Goal: Task Accomplishment & Management: Manage account settings

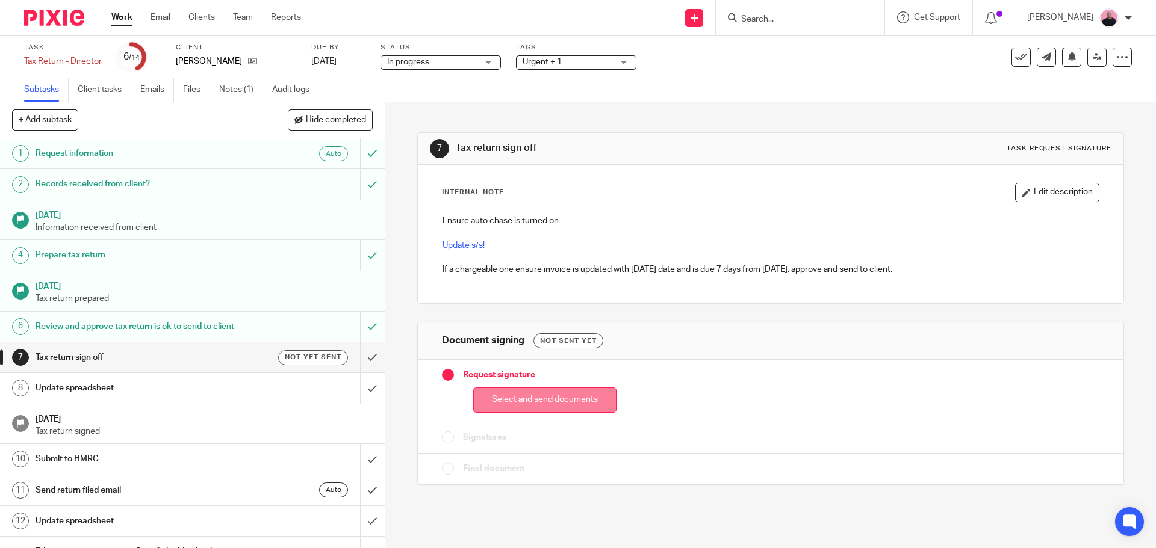
click at [506, 396] on button "Select and send documents" at bounding box center [544, 401] width 143 height 26
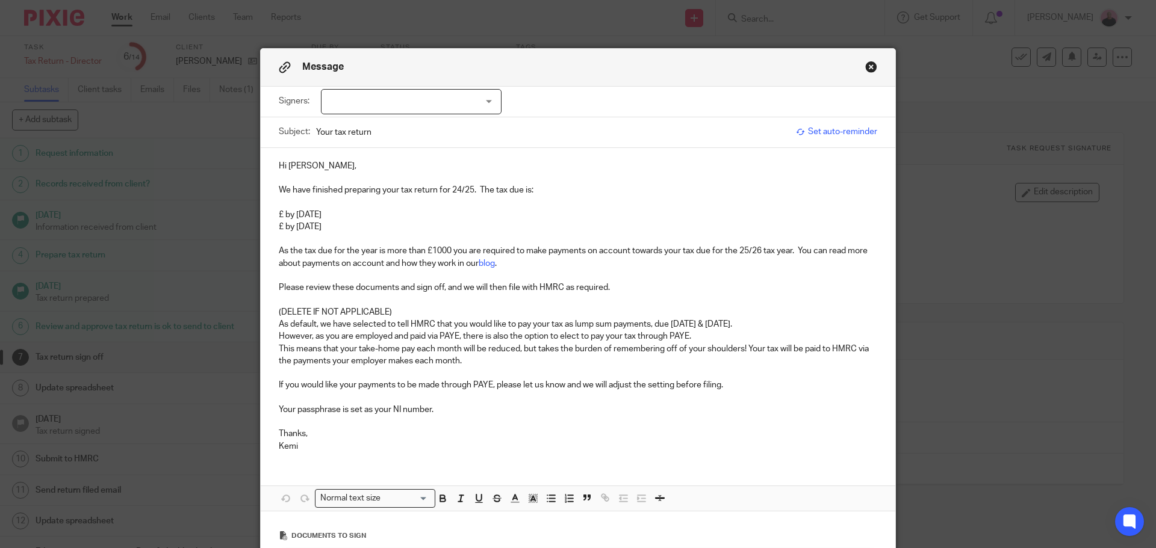
click at [279, 213] on p "£ by 31st January 2026" at bounding box center [578, 215] width 598 height 12
drag, startPoint x: 362, startPoint y: 225, endPoint x: 274, endPoint y: 226, distance: 87.9
click at [279, 226] on p "£ by 31st July 2026" at bounding box center [578, 227] width 598 height 12
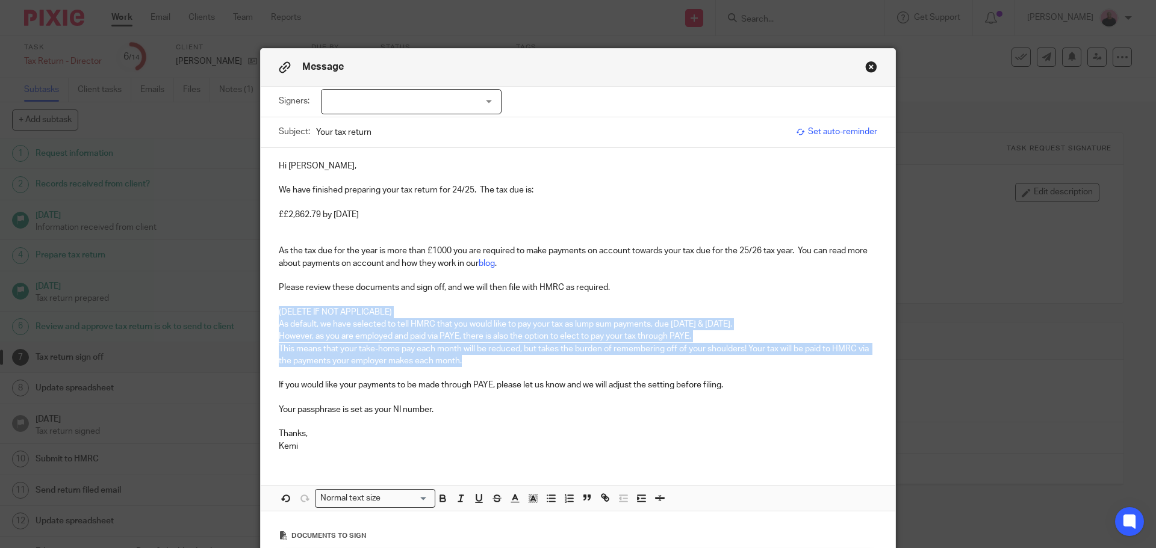
drag, startPoint x: 272, startPoint y: 314, endPoint x: 469, endPoint y: 356, distance: 201.4
click at [469, 356] on div "Hi Jessica, We have finished preparing your tax return for 24/25. The tax due i…" at bounding box center [578, 305] width 635 height 314
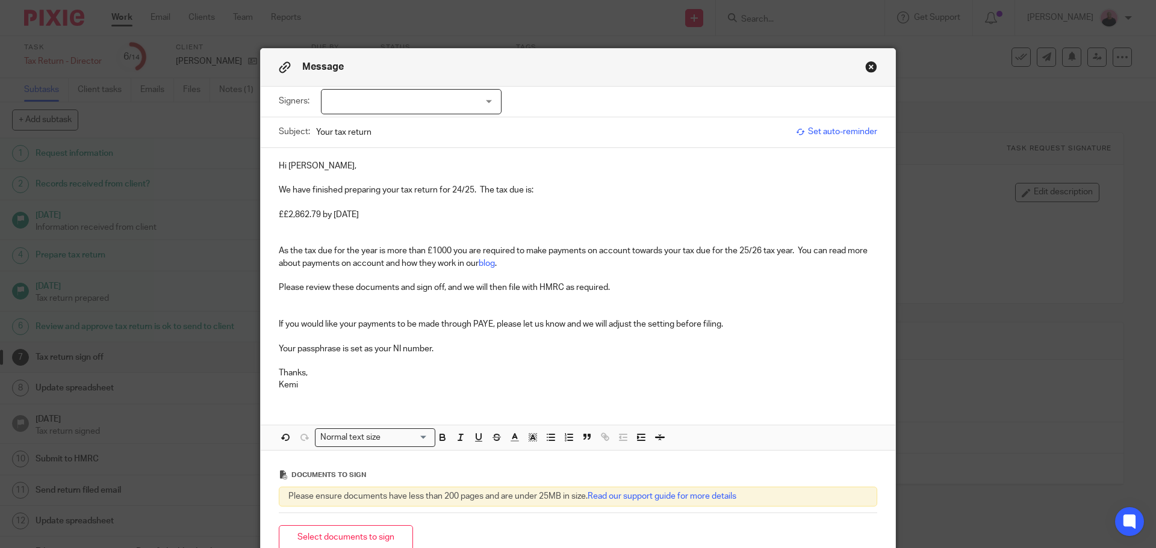
click at [271, 255] on div "Hi Jessica, We have finished preparing your tax return for 24/25. The tax due i…" at bounding box center [578, 274] width 635 height 253
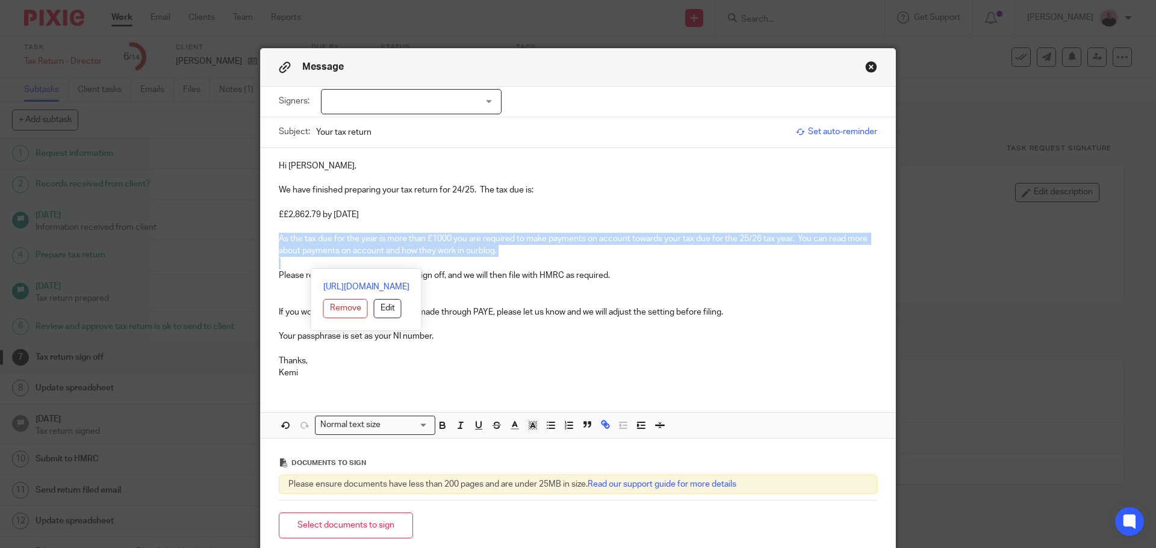
drag, startPoint x: 273, startPoint y: 238, endPoint x: 509, endPoint y: 260, distance: 237.6
click at [509, 260] on div "Hi Jessica, We have finished preparing your tax return for 24/25. The tax due i…" at bounding box center [578, 268] width 635 height 241
click at [578, 256] on p "As the tax due for the year is more than £1000 you are required to make payment…" at bounding box center [578, 245] width 598 height 25
drag, startPoint x: 272, startPoint y: 238, endPoint x: 486, endPoint y: 242, distance: 214.4
click at [500, 252] on div "Hi Jessica, We have finished preparing your tax return for 24/25. The tax due i…" at bounding box center [578, 268] width 635 height 241
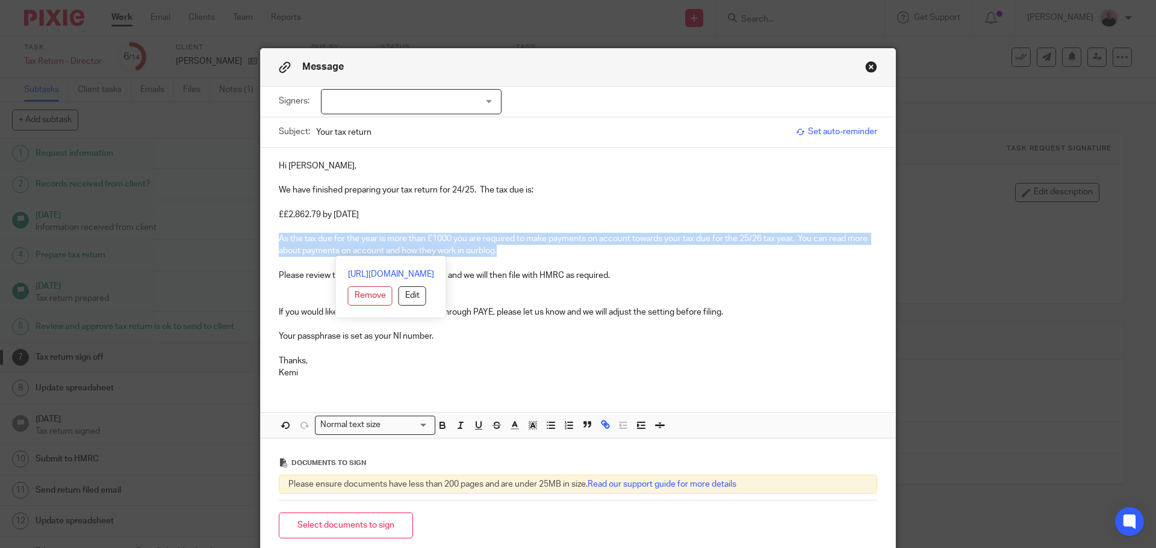
copy p "As the tax due for the year is more than £1000 you are required to make payment…"
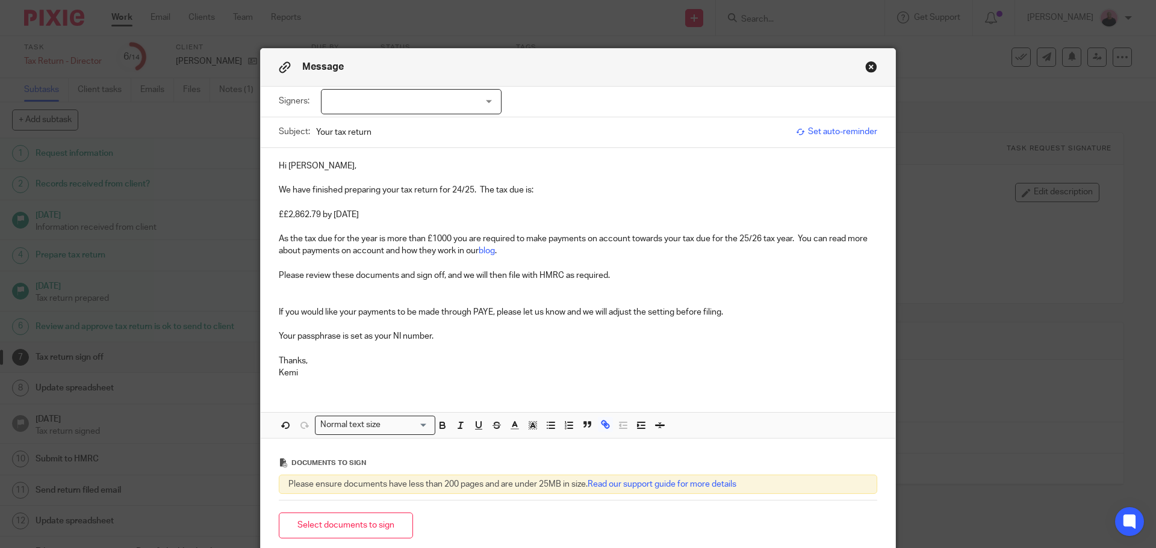
click at [279, 215] on p "££2,862.79 by 31st January 2026" at bounding box center [578, 215] width 598 height 12
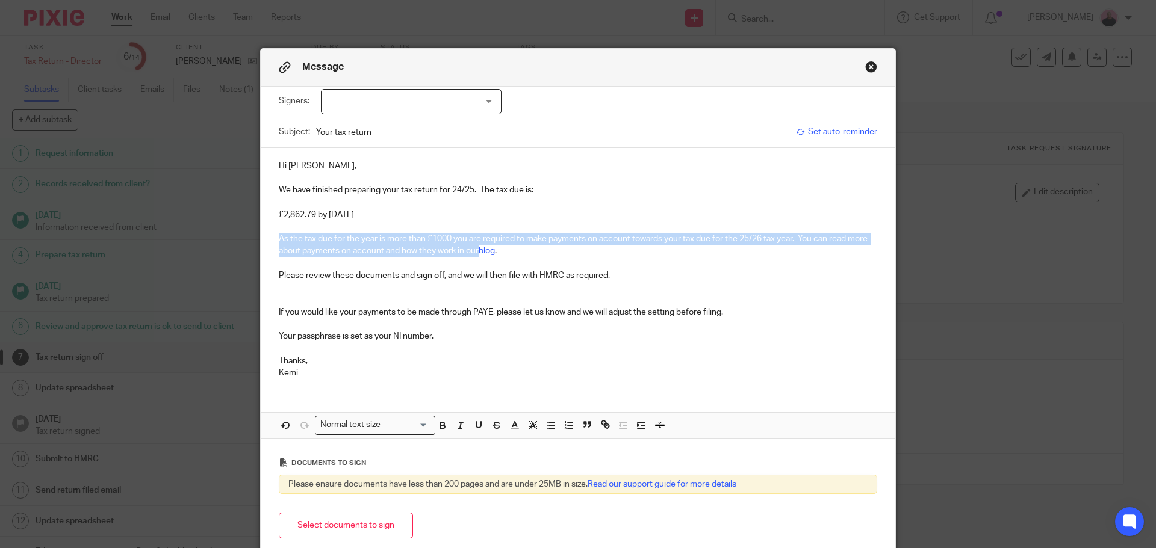
drag, startPoint x: 270, startPoint y: 238, endPoint x: 475, endPoint y: 250, distance: 205.6
click at [475, 250] on div "Hi Jessica, We have finished preparing your tax return for 24/25. The tax due i…" at bounding box center [578, 268] width 635 height 241
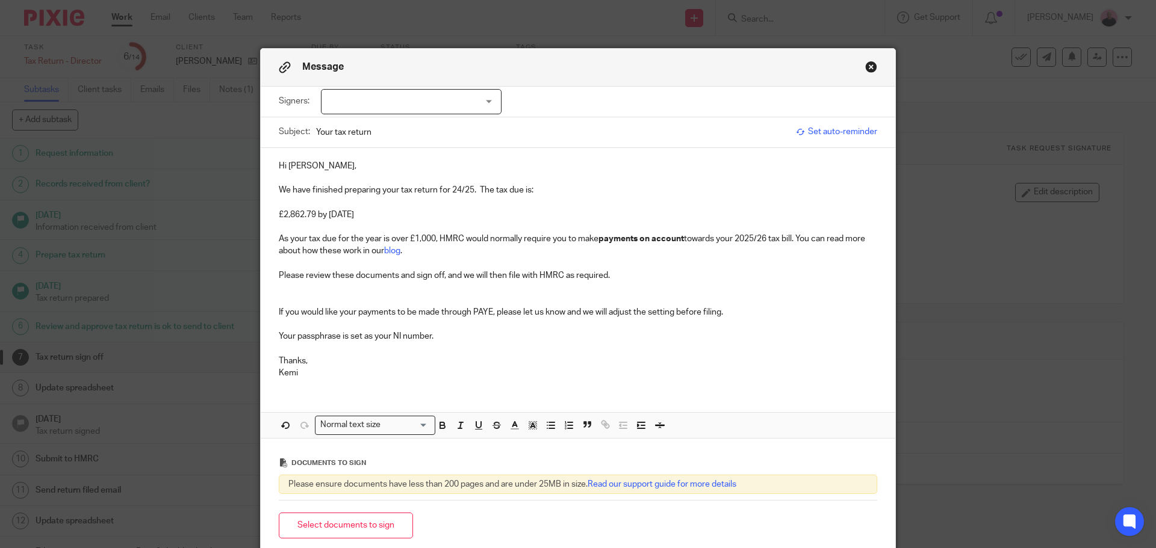
click at [437, 255] on p "As your tax due for the year is over £1,000, HMRC would normally require you to…" at bounding box center [578, 245] width 598 height 25
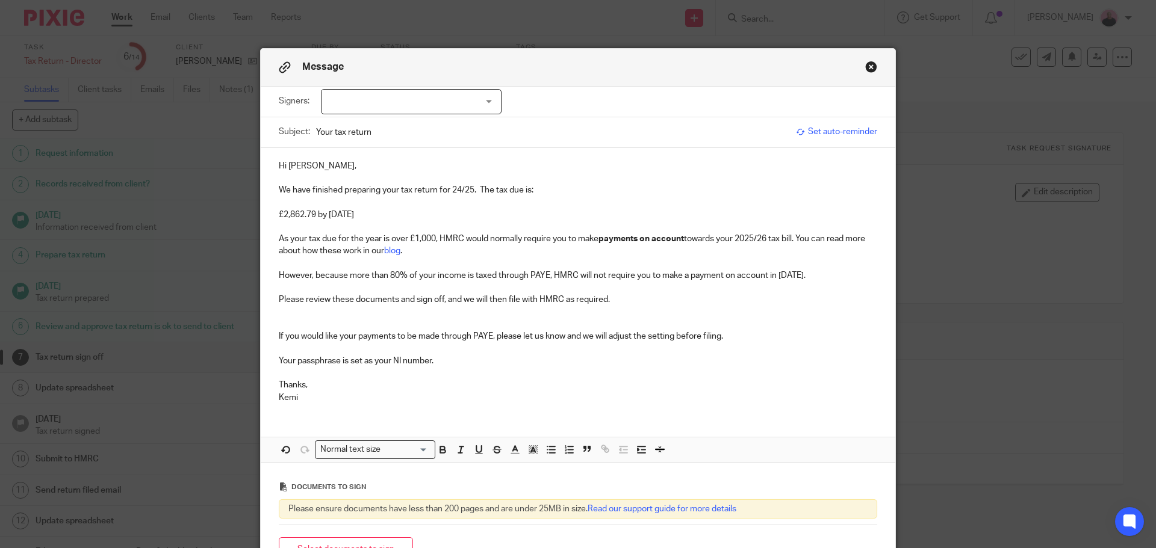
click at [273, 336] on div "Hi Jessica, We have finished preparing your tax return for 24/25. The tax due i…" at bounding box center [578, 280] width 635 height 265
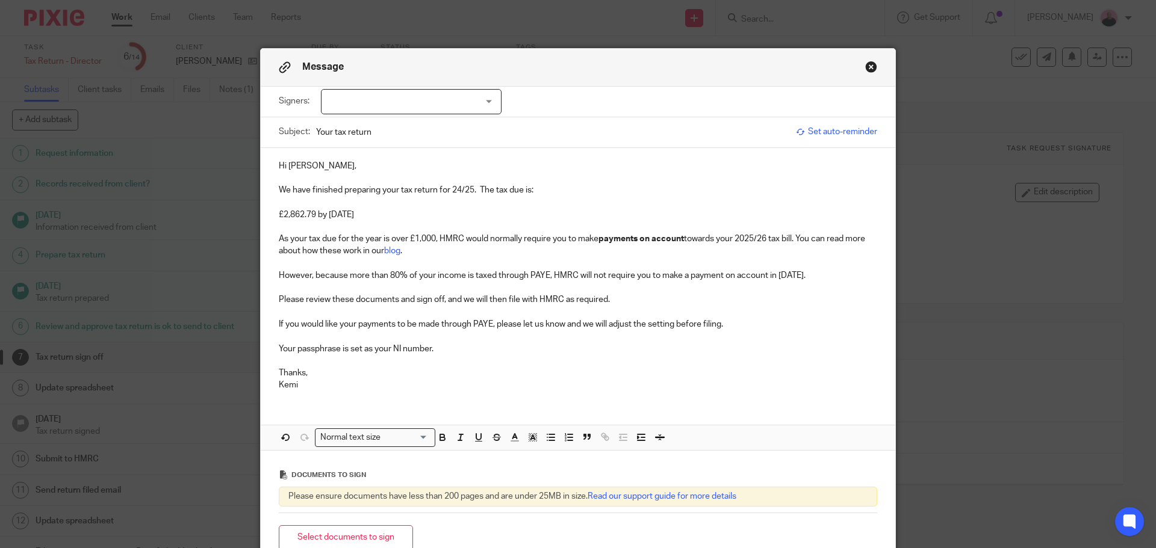
click at [332, 376] on p "Thanks," at bounding box center [578, 373] width 598 height 12
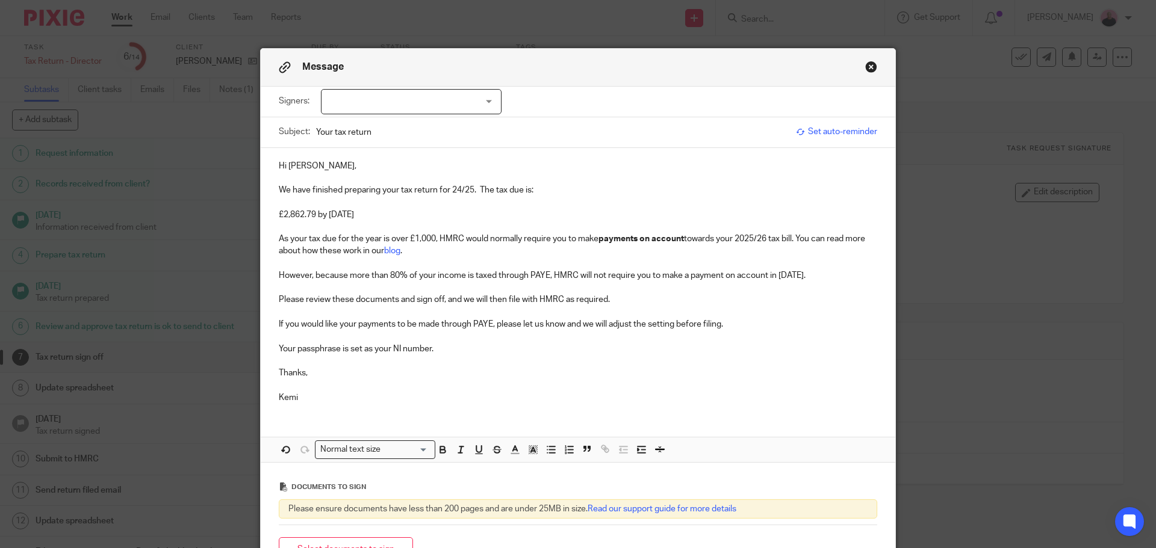
click at [491, 101] on div at bounding box center [411, 101] width 181 height 25
click at [328, 127] on input "checkbox" at bounding box center [330, 126] width 23 height 23
checkbox input "true"
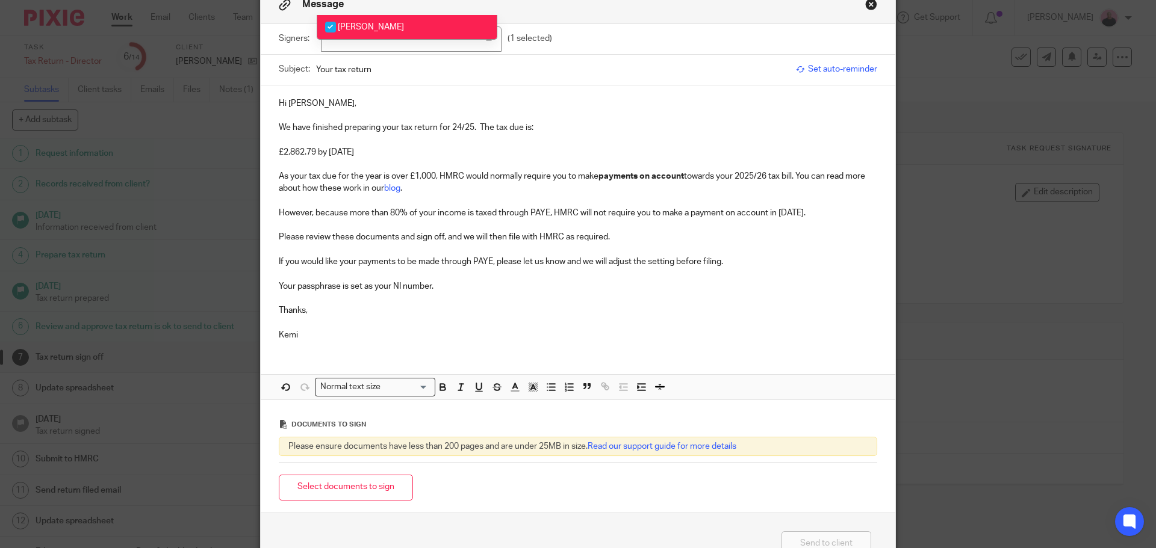
scroll to position [138, 0]
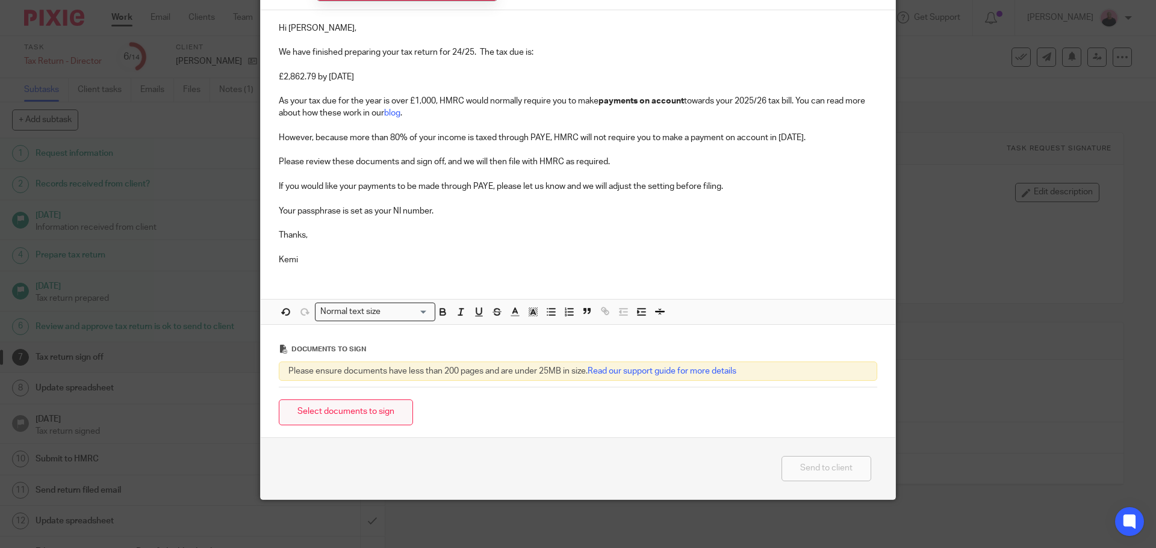
drag, startPoint x: 386, startPoint y: 391, endPoint x: 379, endPoint y: 406, distance: 17.0
click at [383, 402] on form "Signers: Jessica Fearnley Jessica Fearnley (1 selected) Subject: Your tax retur…" at bounding box center [578, 193] width 635 height 489
click at [374, 427] on div "Select documents to sign" at bounding box center [578, 413] width 598 height 38
click at [346, 412] on button "Select documents to sign" at bounding box center [346, 413] width 134 height 26
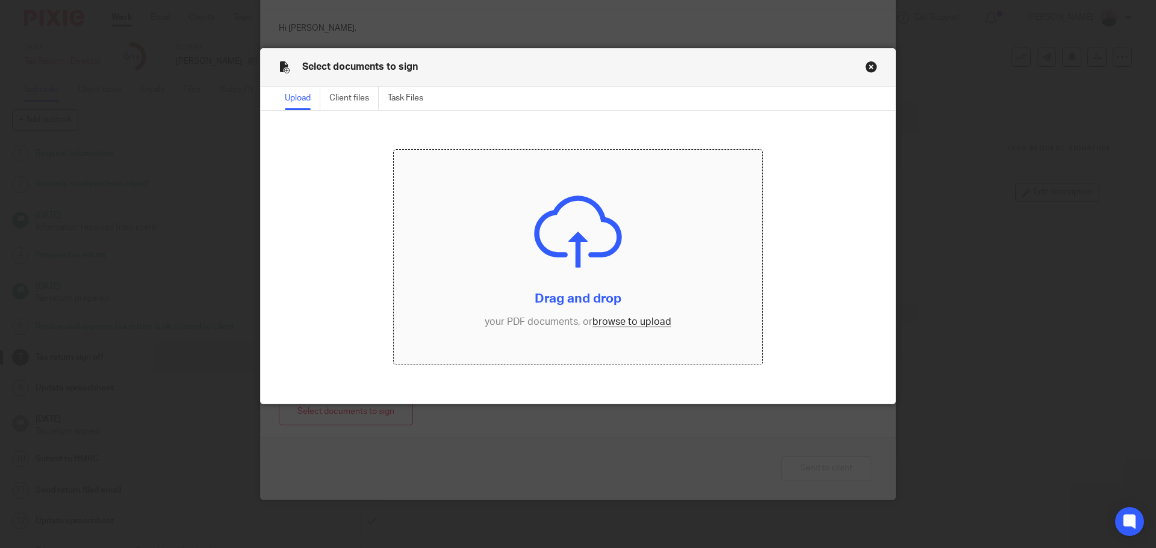
click at [623, 320] on input "file" at bounding box center [578, 258] width 369 height 216
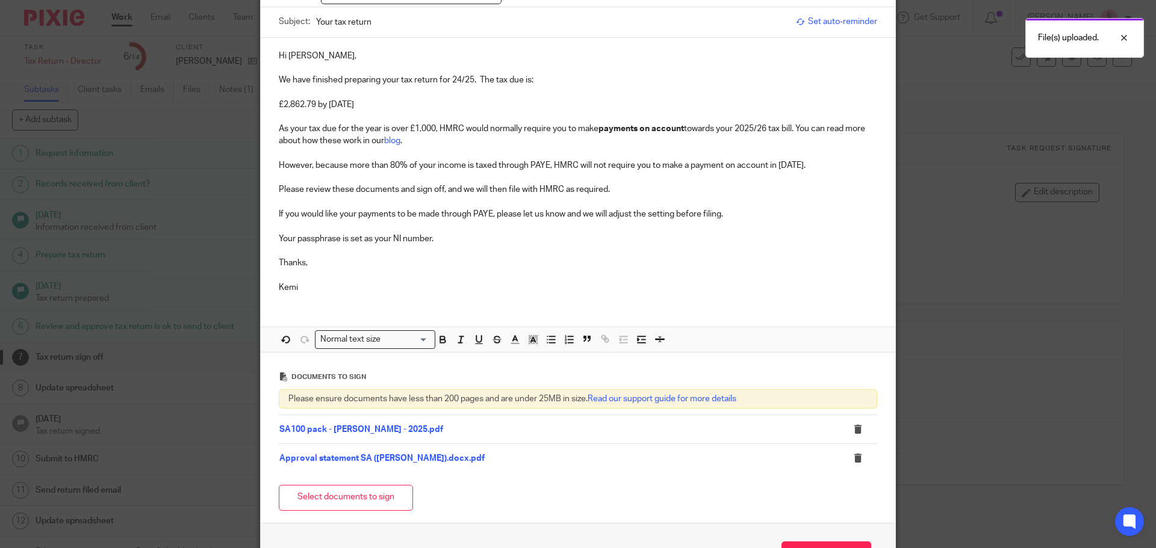
scroll to position [196, 0]
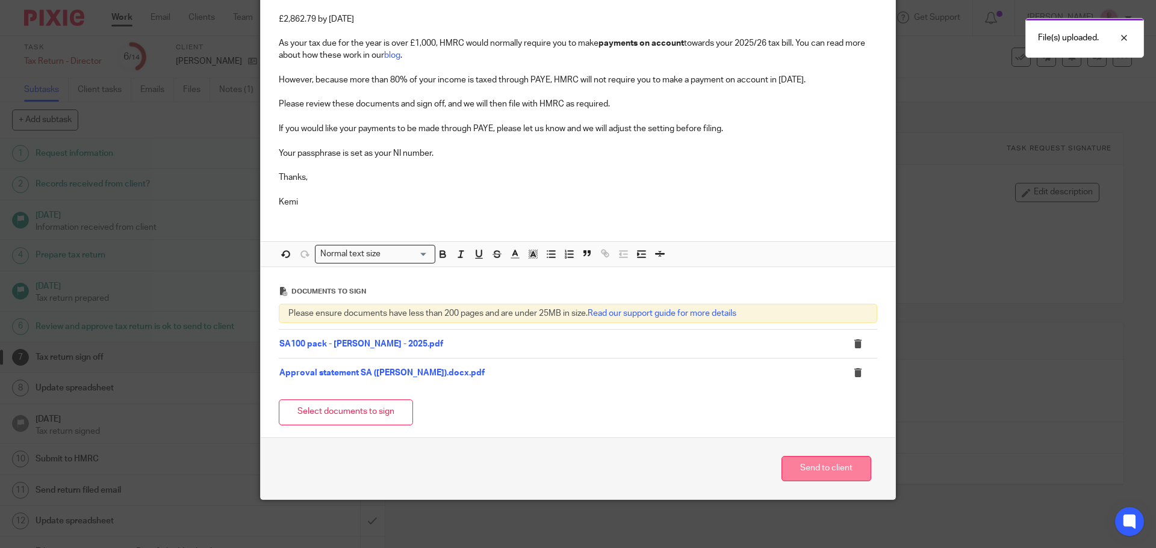
click at [813, 468] on button "Send to client" at bounding box center [826, 469] width 90 height 26
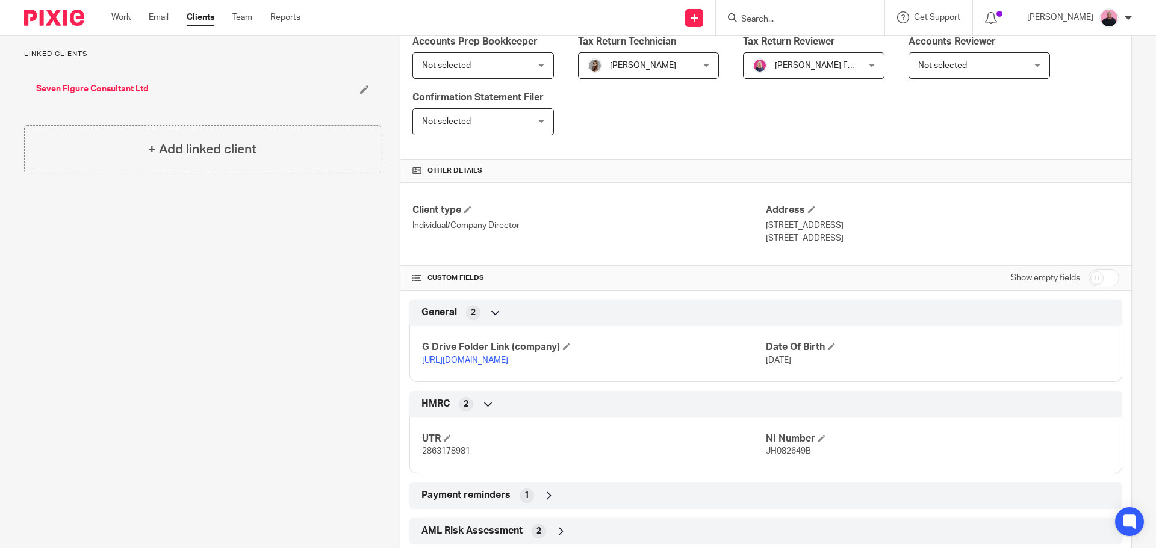
scroll to position [301, 0]
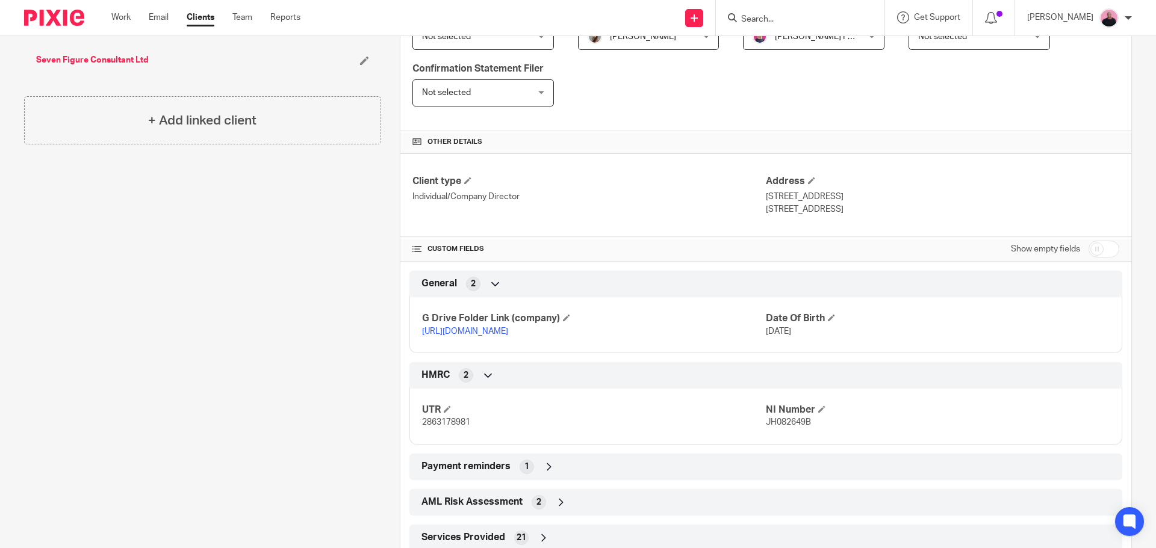
click at [508, 328] on link "https://drive.google.com/drive/folders/1wtFhQLSpMwAgwUkEtsE4-xwKe0Y8nlCo?usp=dr…" at bounding box center [465, 332] width 86 height 8
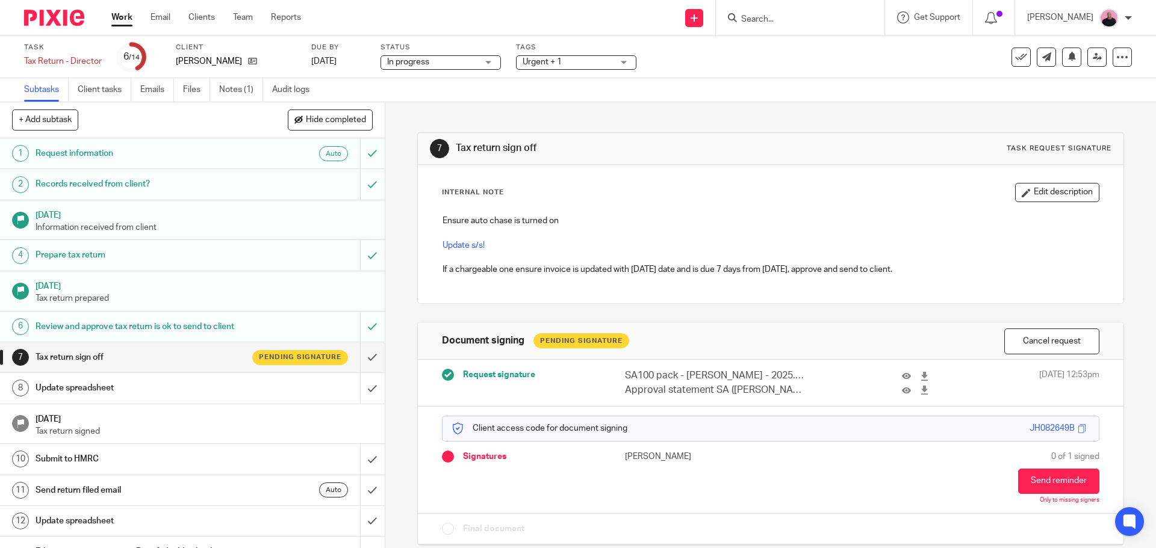
click at [556, 63] on span "Urgent + 1" at bounding box center [542, 62] width 39 height 8
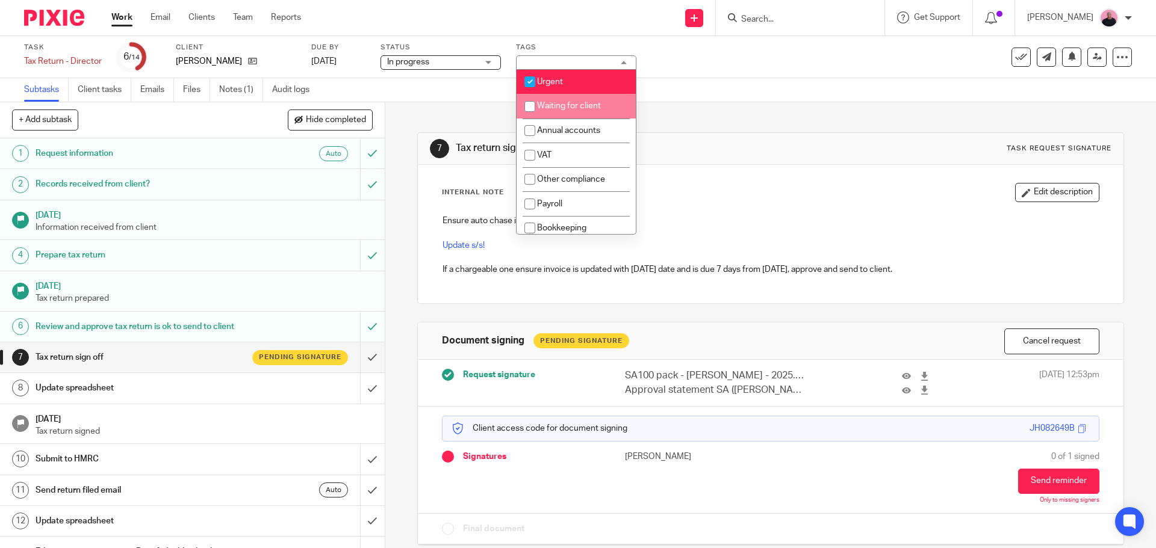
click at [541, 102] on input "checkbox" at bounding box center [529, 106] width 23 height 23
checkbox input "true"
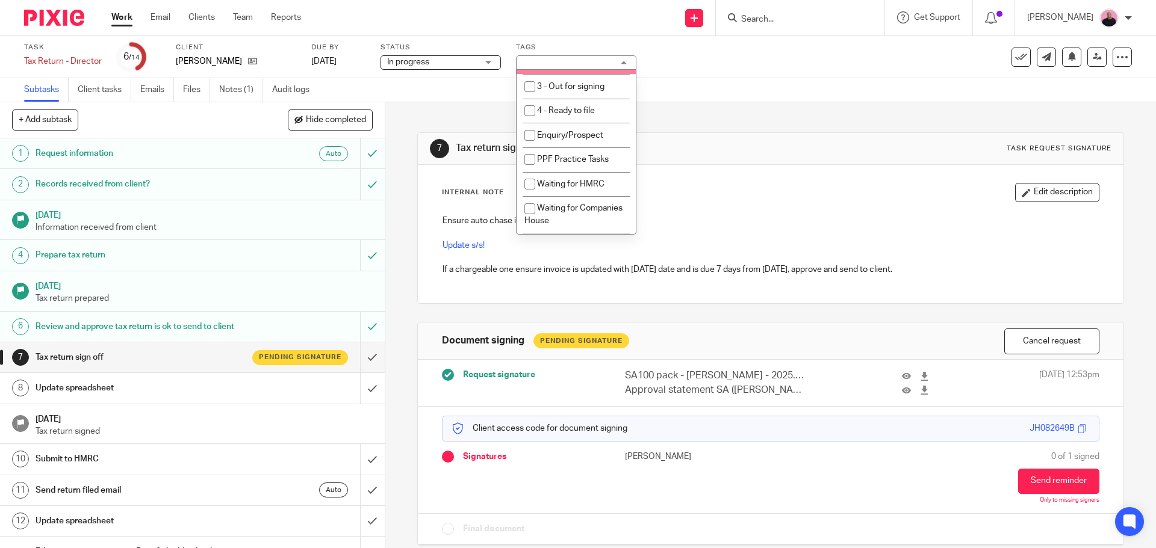
scroll to position [241, 0]
click at [529, 87] on input "checkbox" at bounding box center [529, 85] width 23 height 23
checkbox input "true"
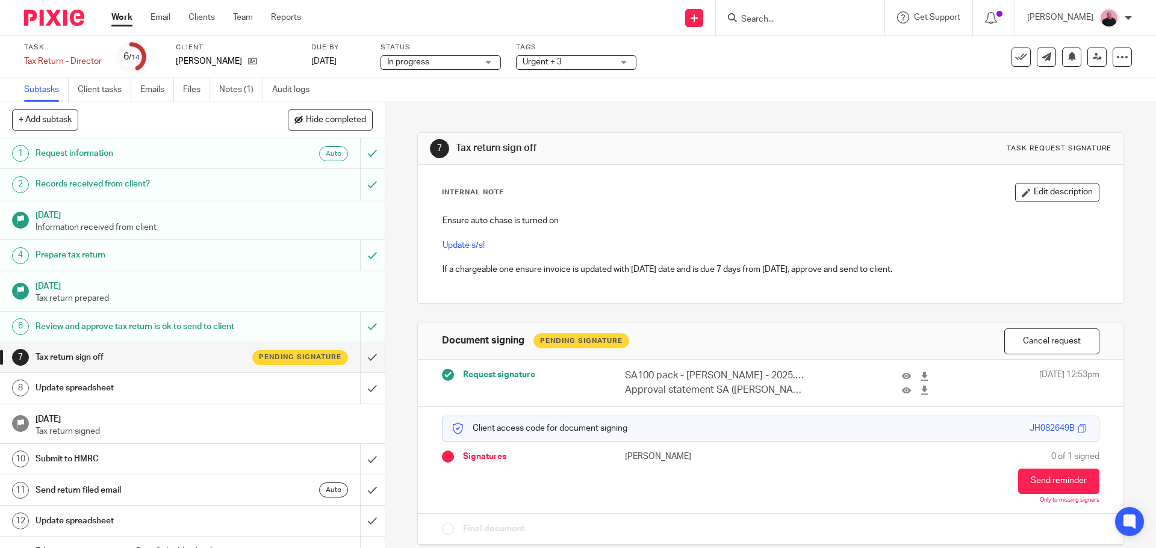
click at [165, 403] on link "8 Update spreadsheet" at bounding box center [180, 388] width 360 height 30
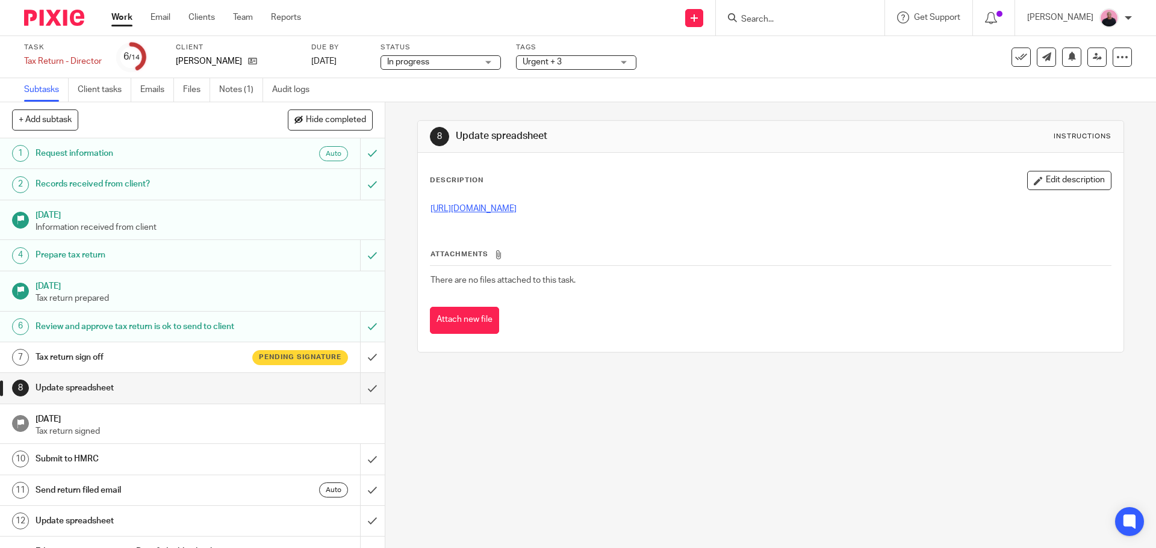
click at [517, 208] on link "https://docs.google.com/spreadsheets/d/1i-QahHRaUjyuDrcy_KCjrPrnifZX4kKEKNwFkDE…" at bounding box center [473, 209] width 86 height 8
click at [354, 403] on input "submit" at bounding box center [192, 388] width 385 height 30
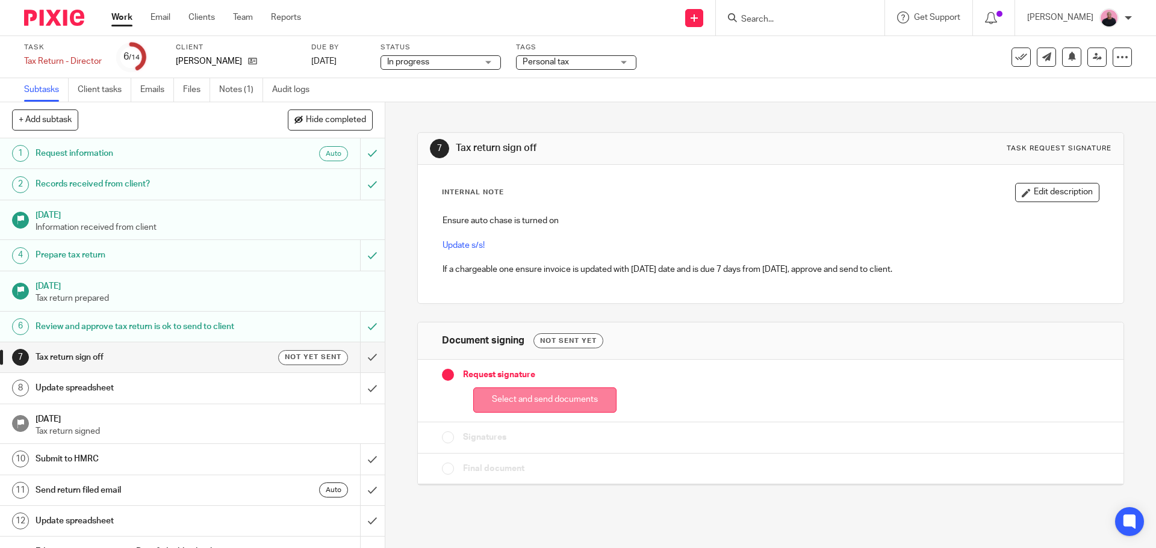
click at [530, 406] on button "Select and send documents" at bounding box center [544, 401] width 143 height 26
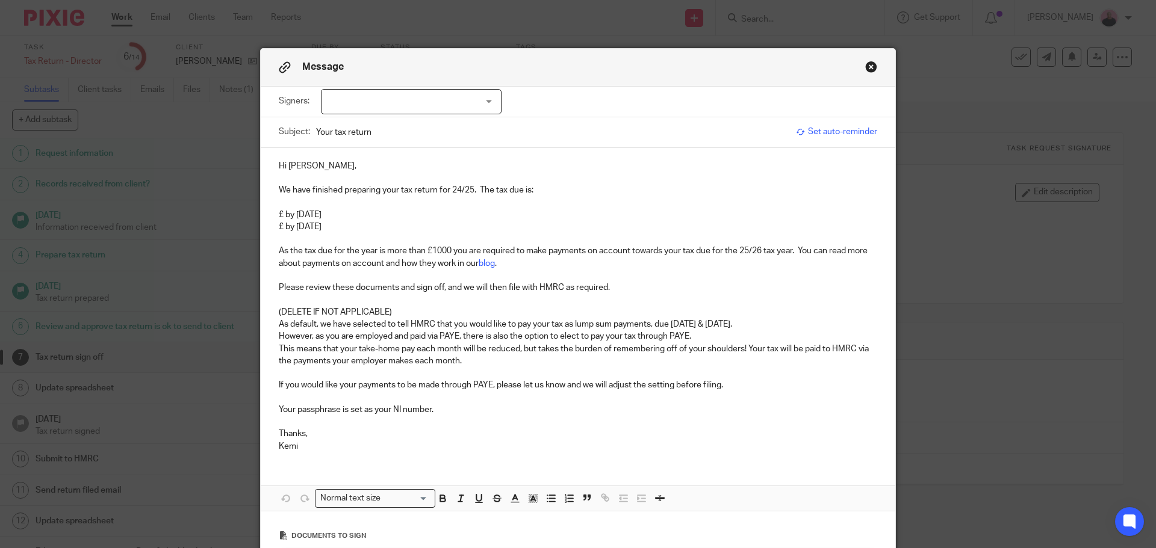
scroll to position [187, 0]
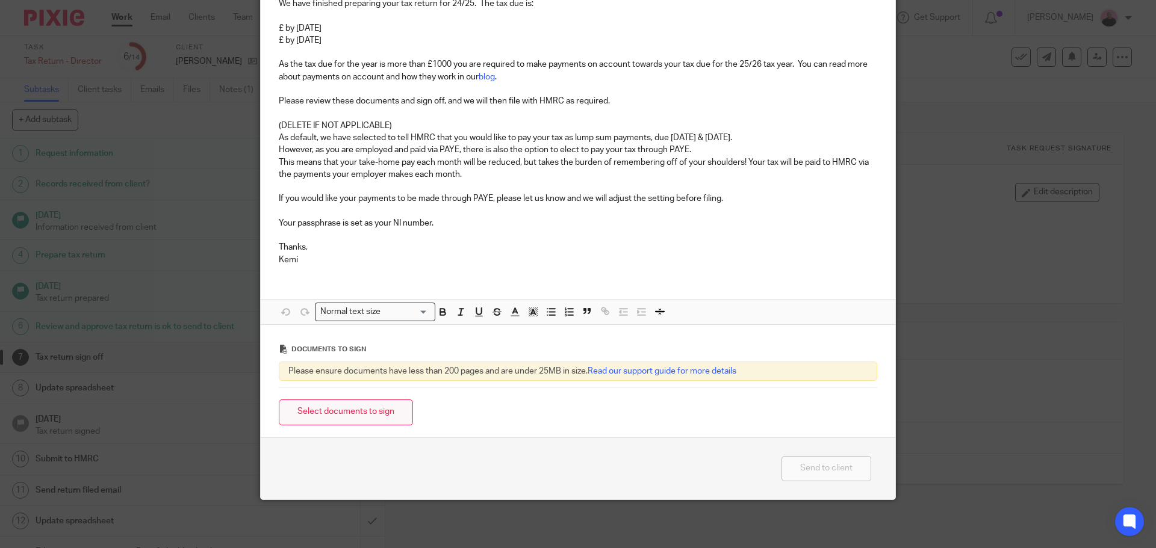
click at [367, 421] on button "Select documents to sign" at bounding box center [346, 413] width 134 height 26
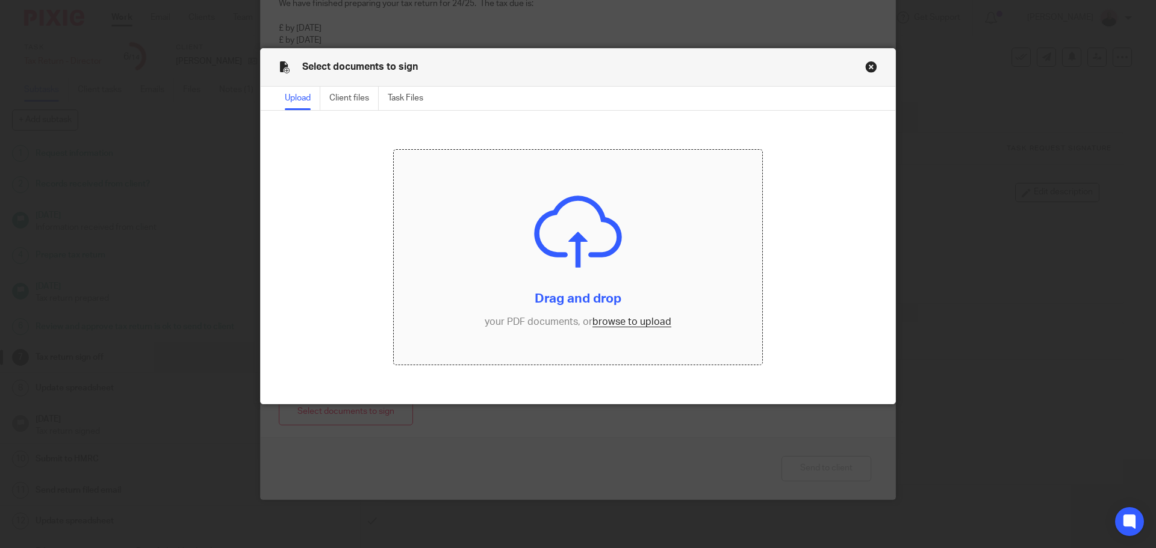
click at [609, 325] on input "file" at bounding box center [578, 258] width 369 height 216
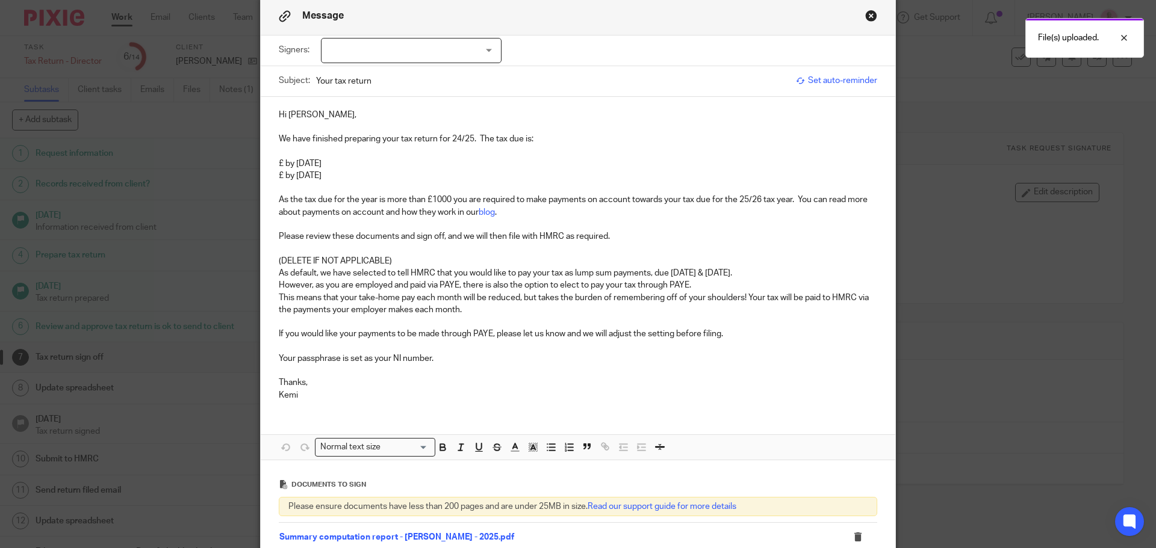
scroll to position [6, 0]
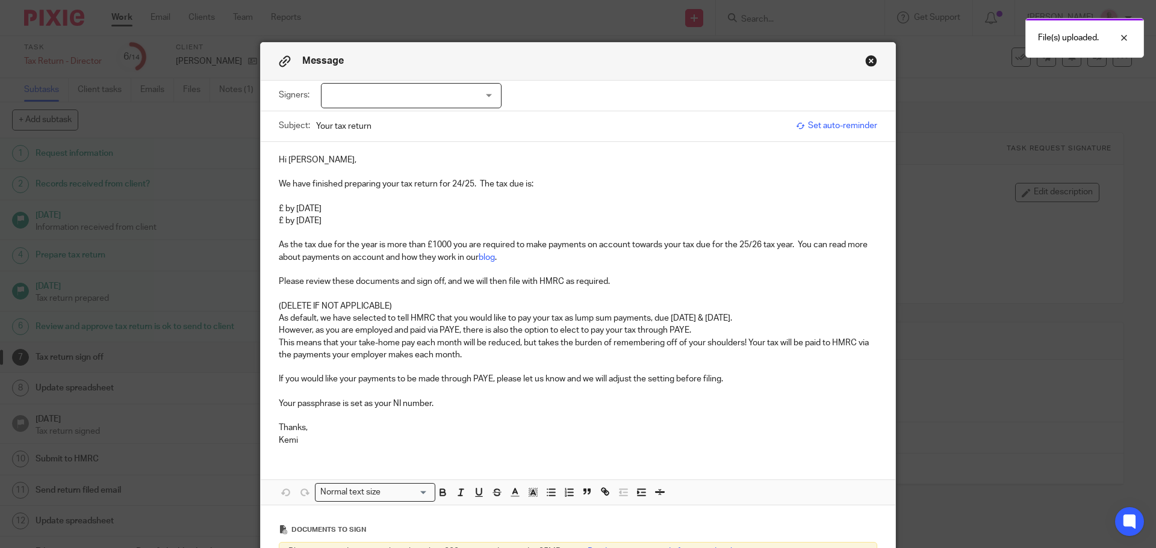
drag, startPoint x: 357, startPoint y: 218, endPoint x: 249, endPoint y: 224, distance: 107.9
click at [249, 224] on div "Message Signers: Andrew Fearnley (0 selected) Subject: Your tax return Set auto…" at bounding box center [578, 274] width 1156 height 548
drag, startPoint x: 278, startPoint y: 207, endPoint x: 330, endPoint y: 205, distance: 52.4
click at [279, 207] on p "£ by 31st January 2026" at bounding box center [578, 209] width 598 height 12
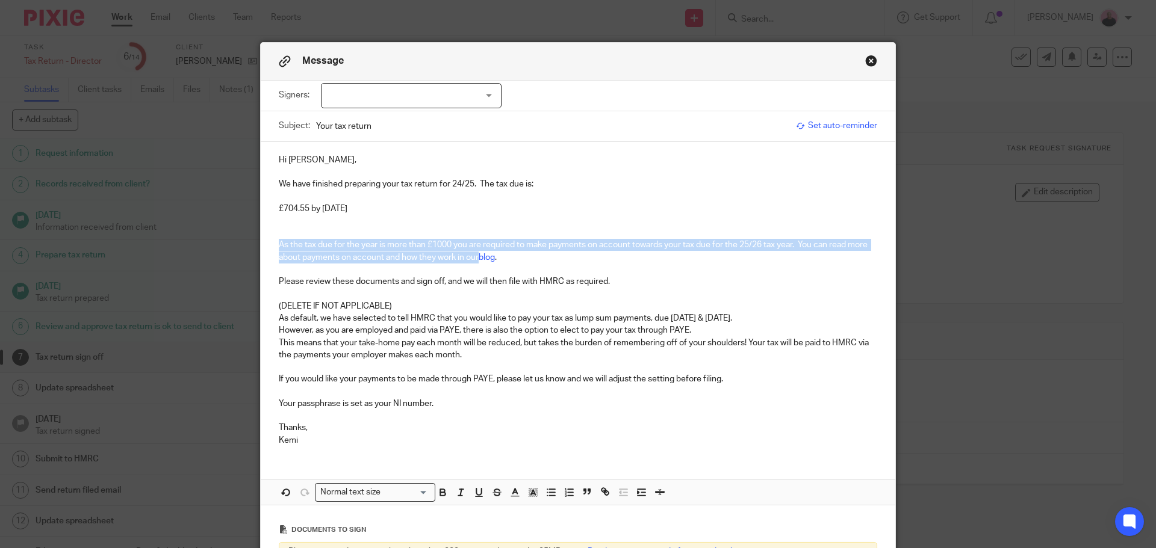
drag, startPoint x: 273, startPoint y: 244, endPoint x: 474, endPoint y: 255, distance: 200.8
click at [474, 255] on div "Hi Andrew, We have finished preparing your tax return for 24/25. The tax due is…" at bounding box center [578, 299] width 635 height 314
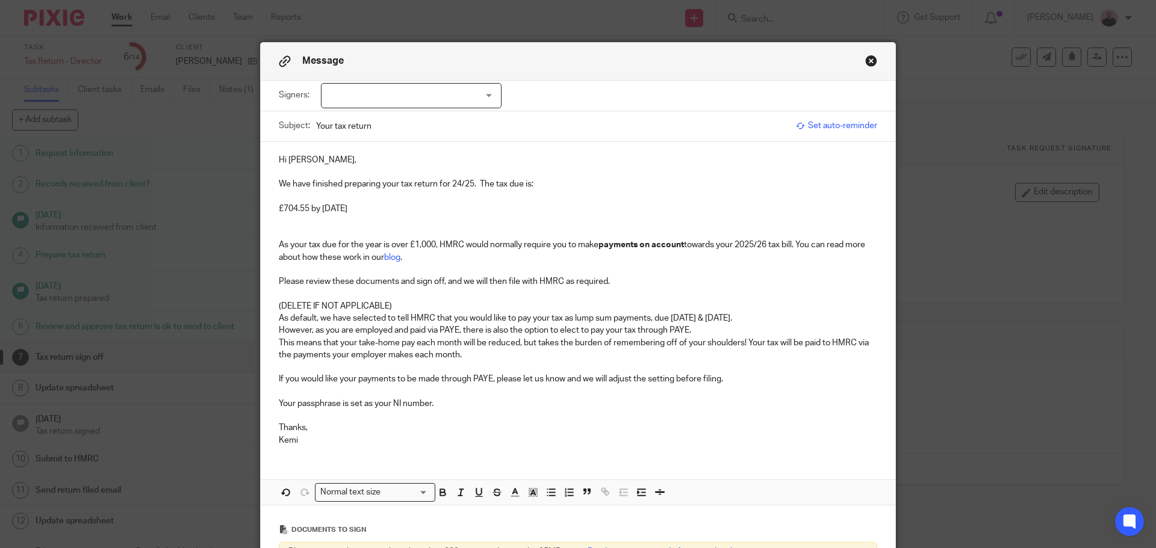
click at [462, 266] on p at bounding box center [578, 270] width 598 height 12
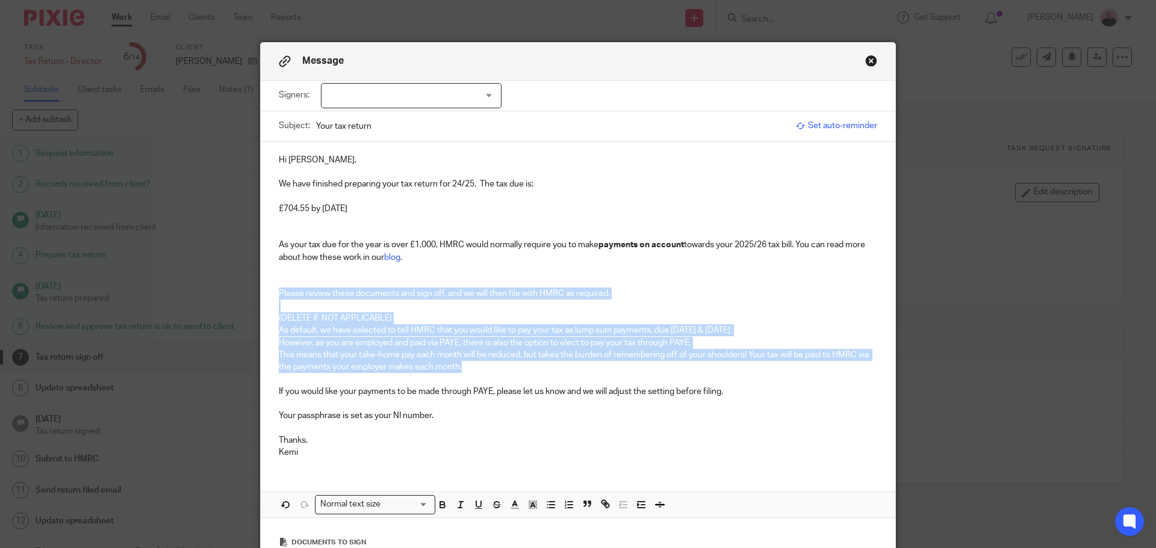
drag, startPoint x: 273, startPoint y: 292, endPoint x: 557, endPoint y: 368, distance: 294.3
click at [557, 368] on div "Hi Andrew, We have finished preparing your tax return for 24/25. The tax due is…" at bounding box center [578, 305] width 635 height 326
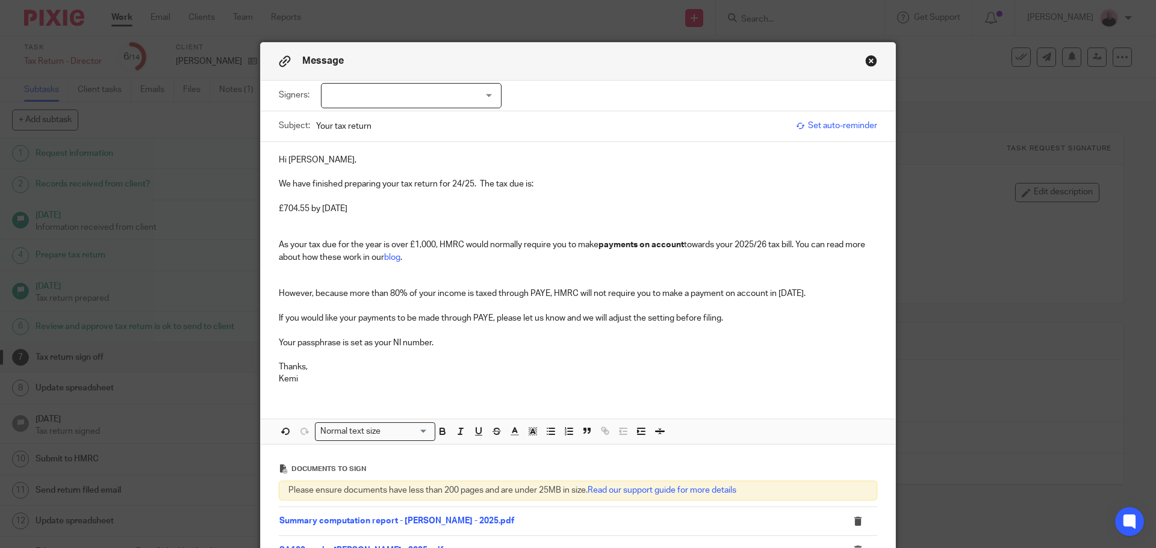
click at [279, 293] on p "However, because more than 80% of your income is taxed through PAYE, HMRC will …" at bounding box center [578, 294] width 598 height 12
click at [328, 367] on p "Thanks," at bounding box center [578, 367] width 598 height 12
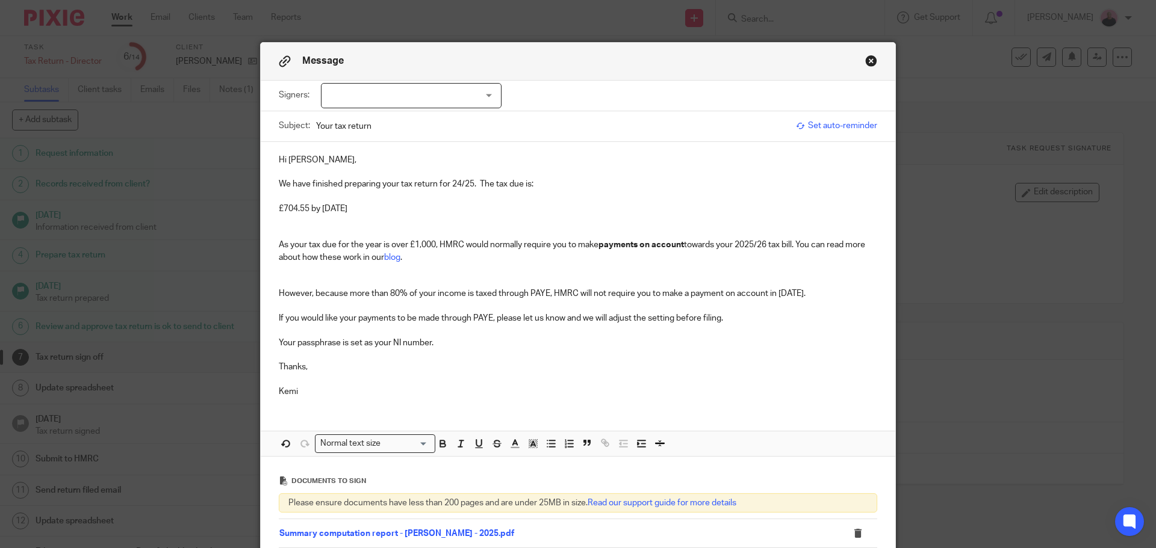
click at [309, 392] on p "Kemi" at bounding box center [578, 392] width 598 height 12
click at [445, 343] on p "Your passphrase is set as your NI number." at bounding box center [578, 343] width 598 height 12
drag, startPoint x: 433, startPoint y: 343, endPoint x: 482, endPoint y: 343, distance: 48.8
click at [482, 343] on p "Your passphrase is set as your NI number.JW225376A" at bounding box center [578, 343] width 598 height 12
click at [504, 370] on p "Thanks," at bounding box center [578, 367] width 598 height 12
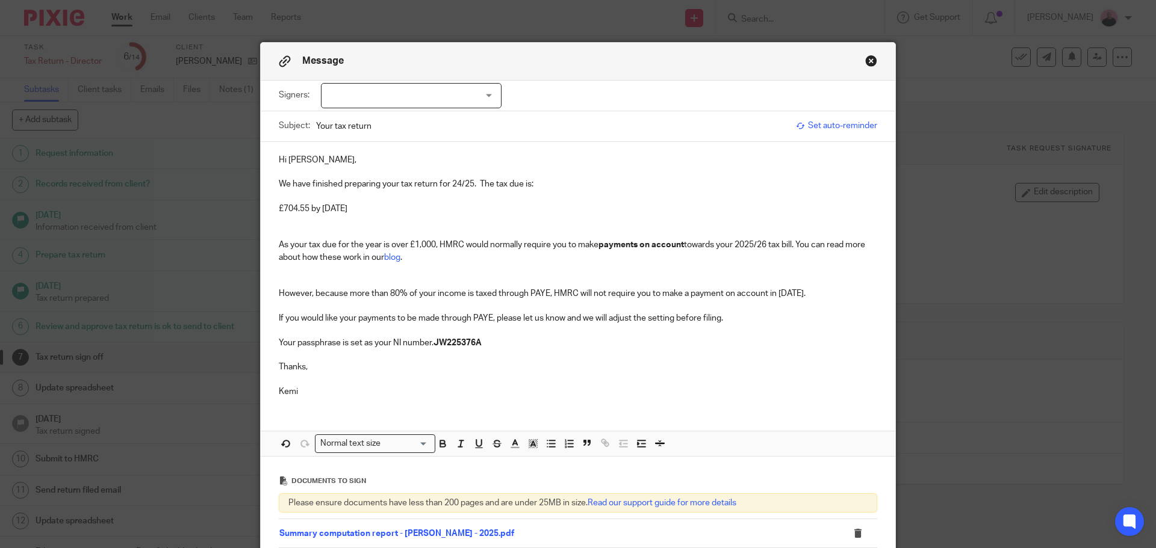
click at [483, 96] on div at bounding box center [411, 95] width 181 height 25
click at [326, 119] on input "checkbox" at bounding box center [330, 120] width 23 height 23
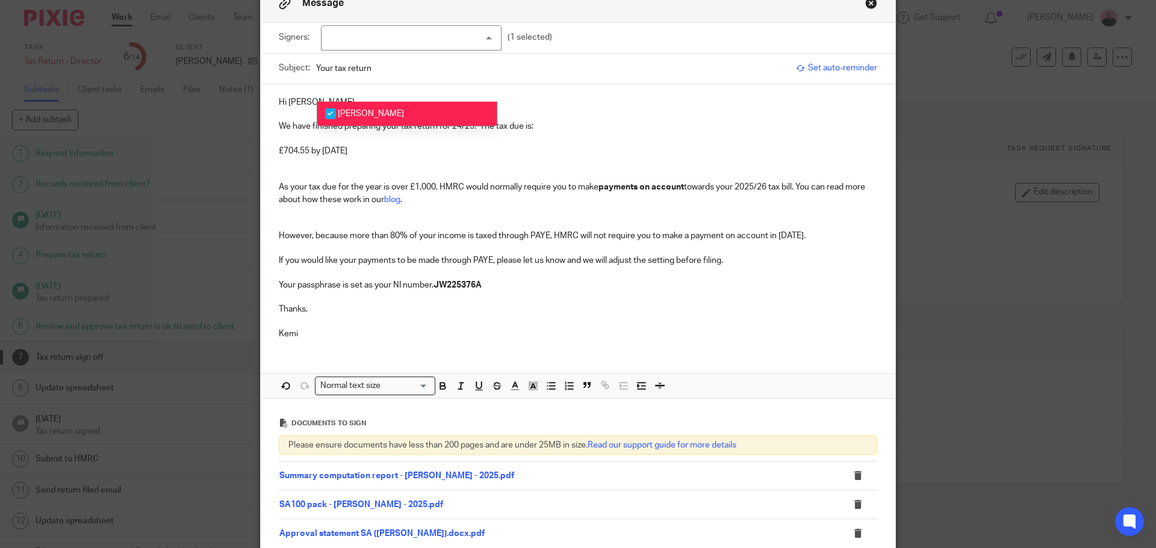
scroll to position [0, 0]
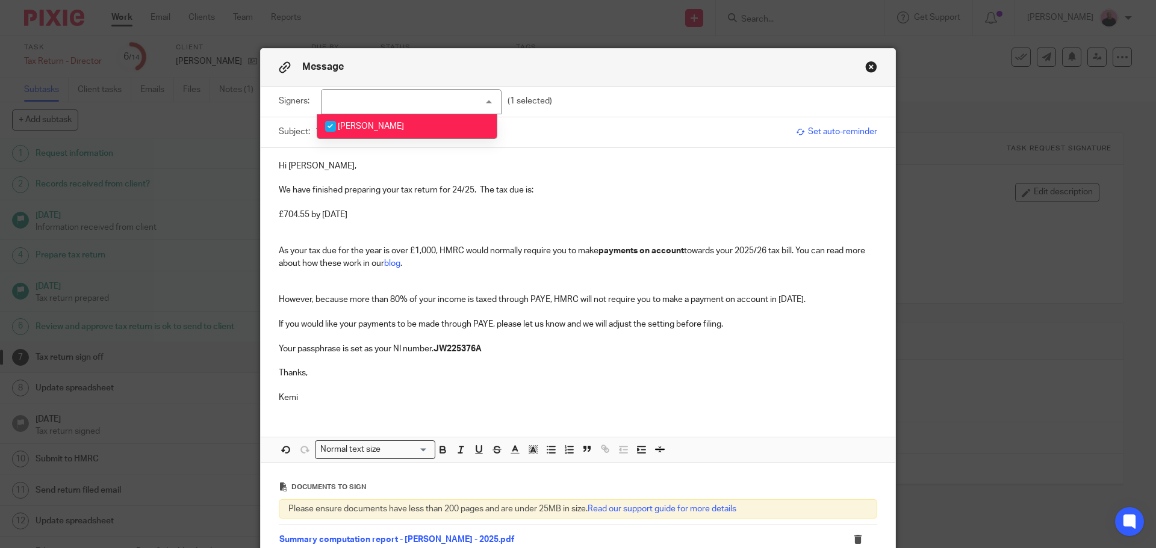
click at [403, 125] on li "[PERSON_NAME]" at bounding box center [406, 126] width 179 height 25
drag, startPoint x: 329, startPoint y: 123, endPoint x: 379, endPoint y: 137, distance: 51.3
click at [329, 123] on input "checkbox" at bounding box center [330, 126] width 23 height 23
checkbox input "true"
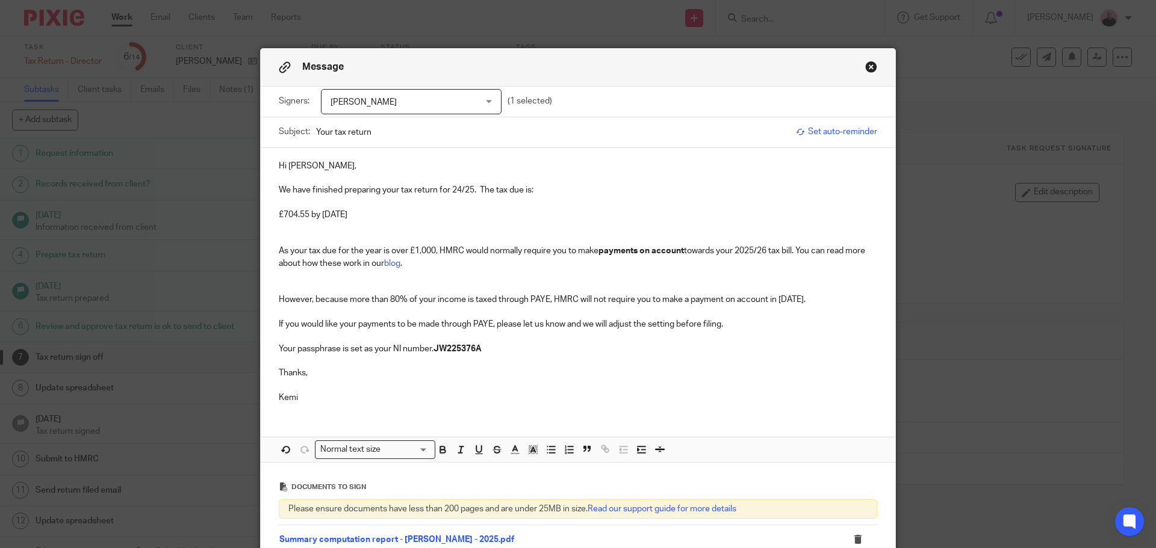
click at [604, 213] on p "£704.55 by 31st January 2026" at bounding box center [578, 215] width 598 height 12
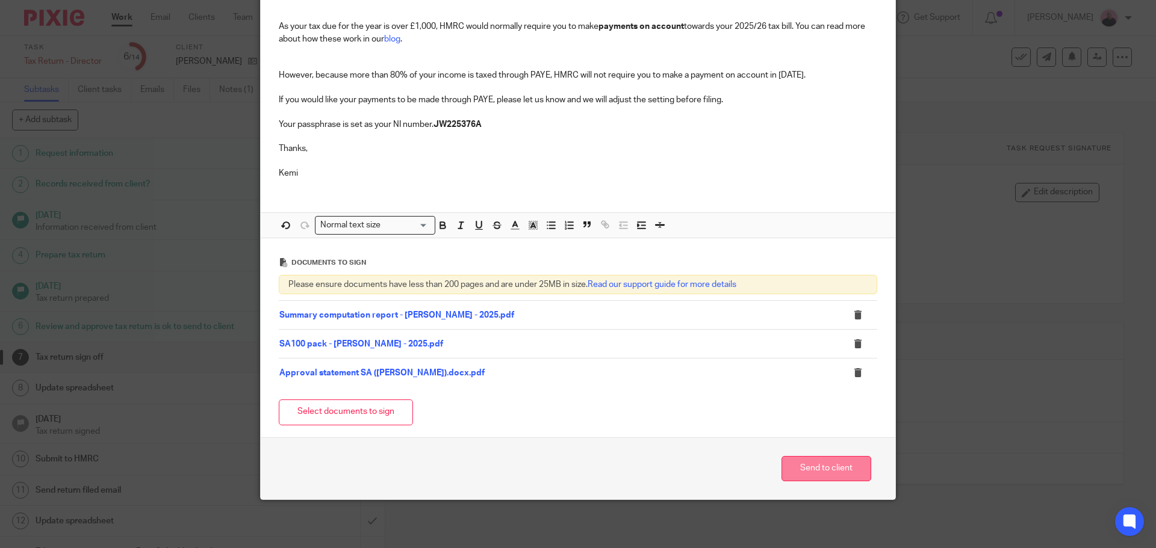
click at [796, 467] on button "Send to client" at bounding box center [826, 469] width 90 height 26
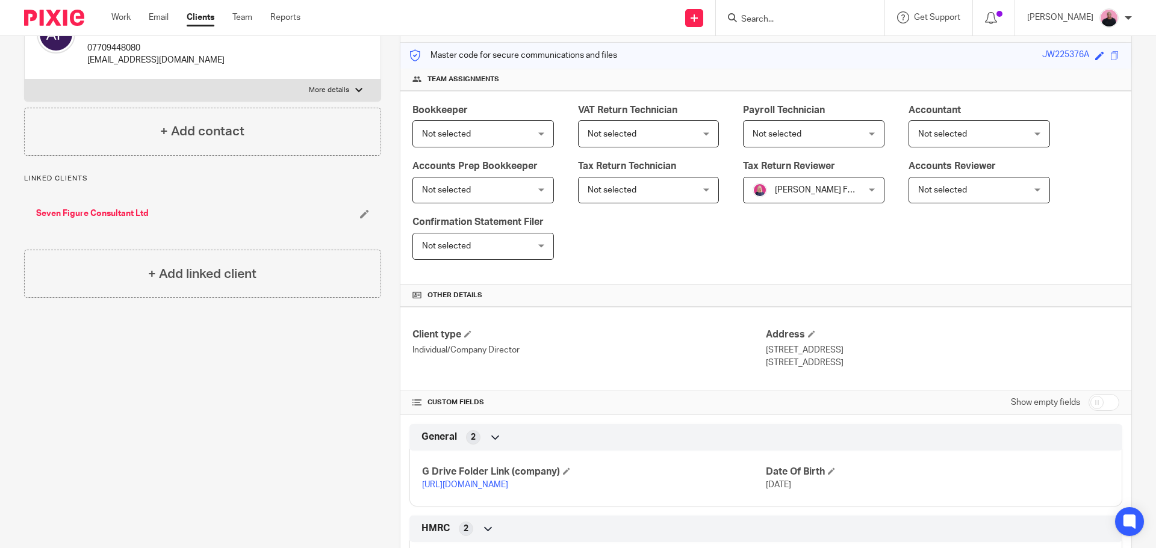
scroll to position [314, 0]
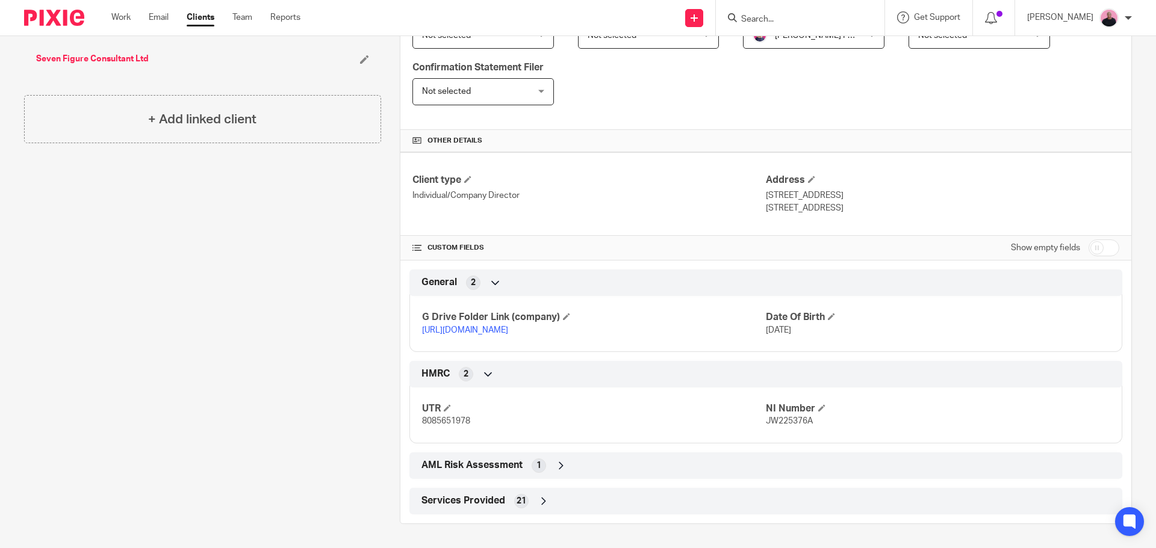
click at [505, 326] on link "https://drive.google.com/drive/folders/1k2kyYgkI8BePz16cAgje9JAOqrXJdPWv?usp=dr…" at bounding box center [465, 330] width 86 height 8
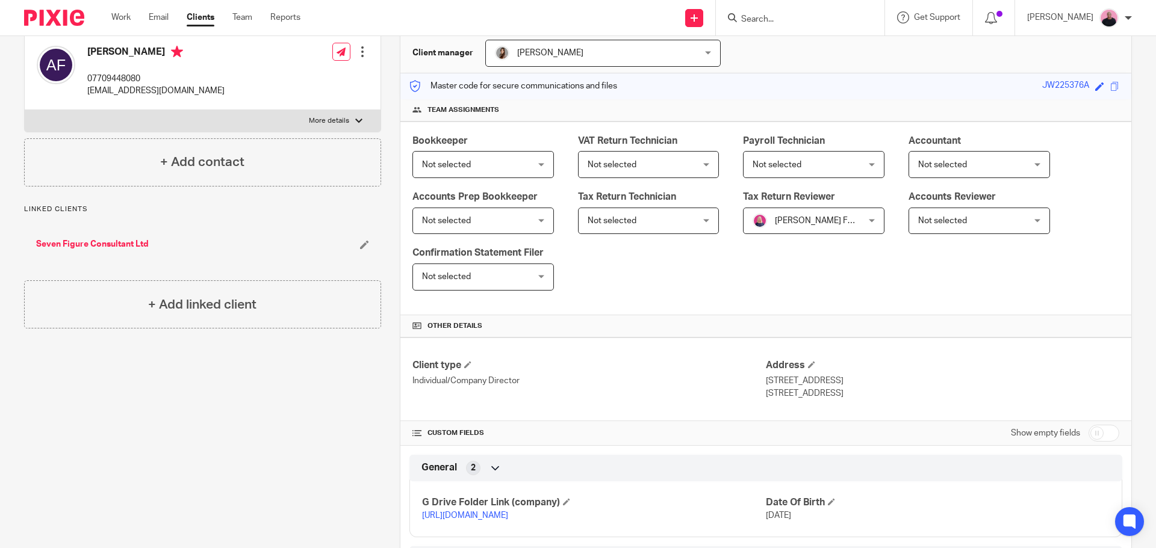
scroll to position [73, 0]
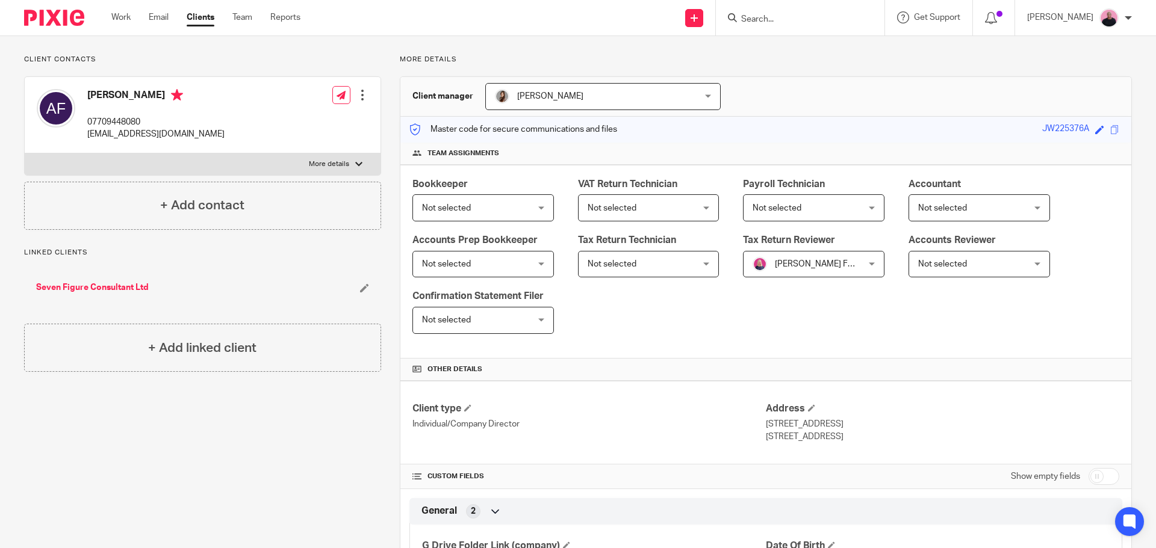
click at [355, 166] on div at bounding box center [358, 164] width 7 height 7
click at [25, 154] on input "More details" at bounding box center [24, 153] width 1 height 1
checkbox input "true"
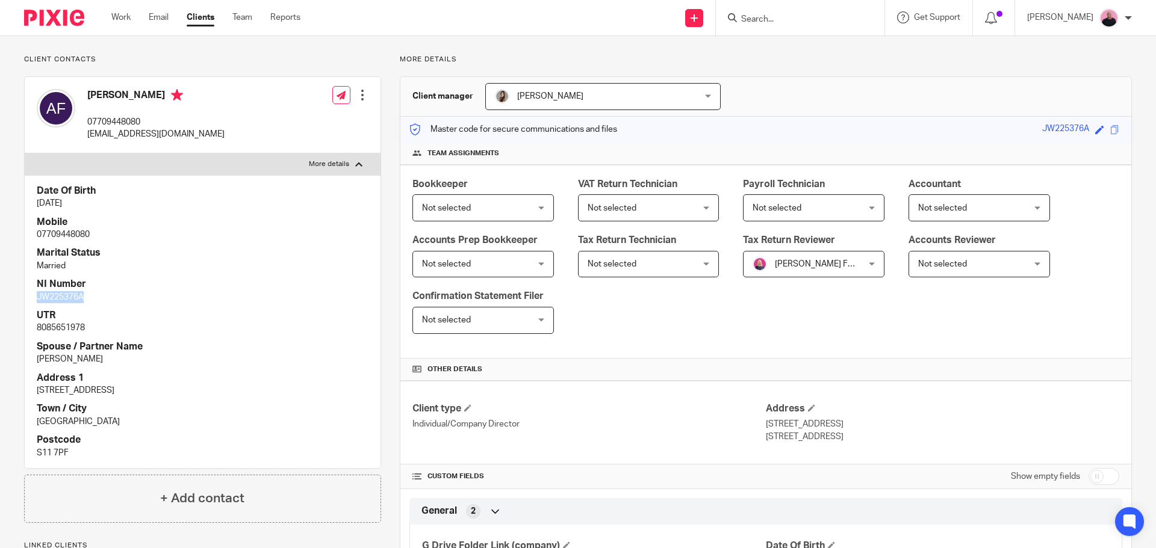
drag, startPoint x: 92, startPoint y: 296, endPoint x: 34, endPoint y: 296, distance: 58.4
click at [34, 296] on div "Date Of Birth 5 May 1984 Mobile 07709448080 Marital Status Married NI Number JW…" at bounding box center [203, 321] width 356 height 293
copy p "JW225376A"
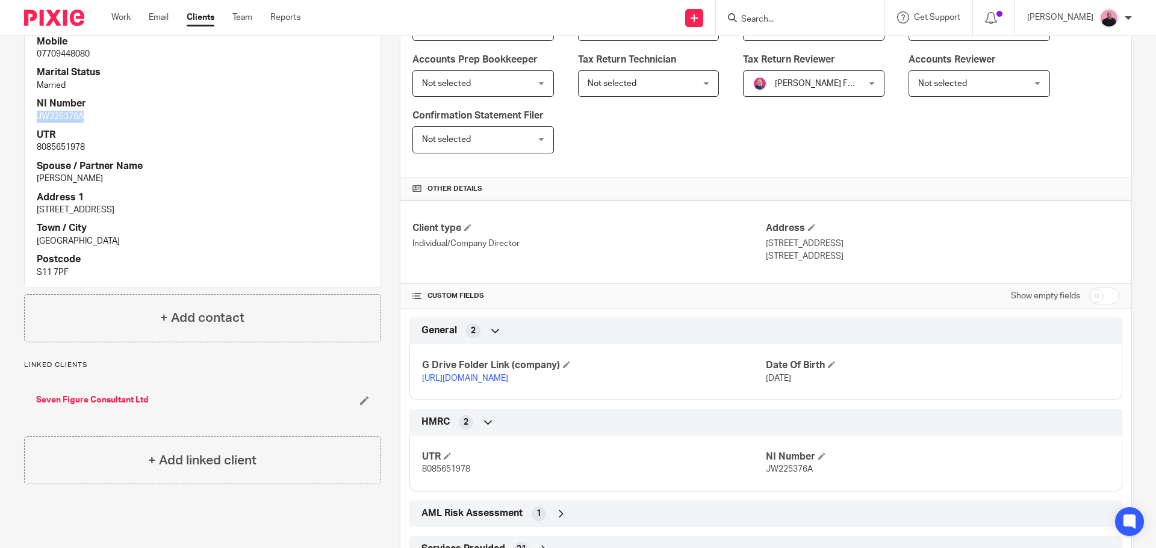
scroll to position [314, 0]
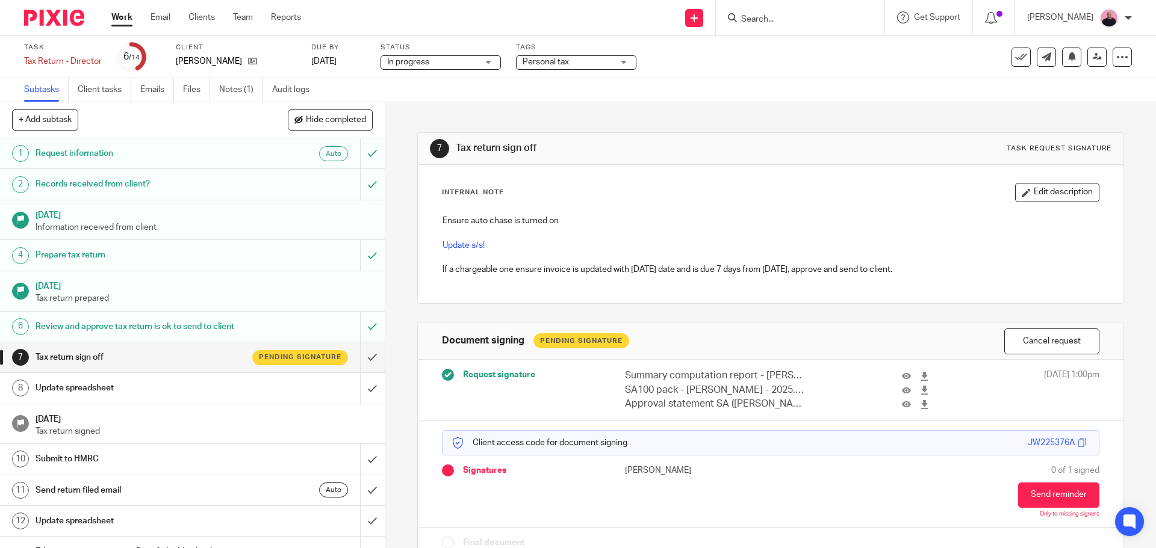
click at [621, 64] on div "Personal tax" at bounding box center [576, 62] width 120 height 14
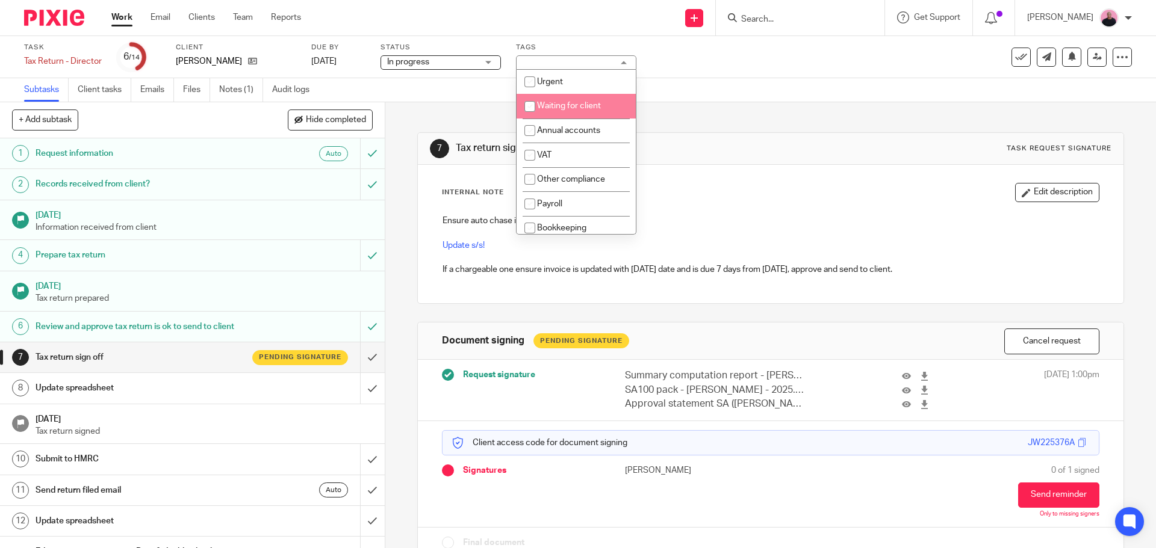
click at [532, 107] on input "checkbox" at bounding box center [529, 106] width 23 height 23
checkbox input "true"
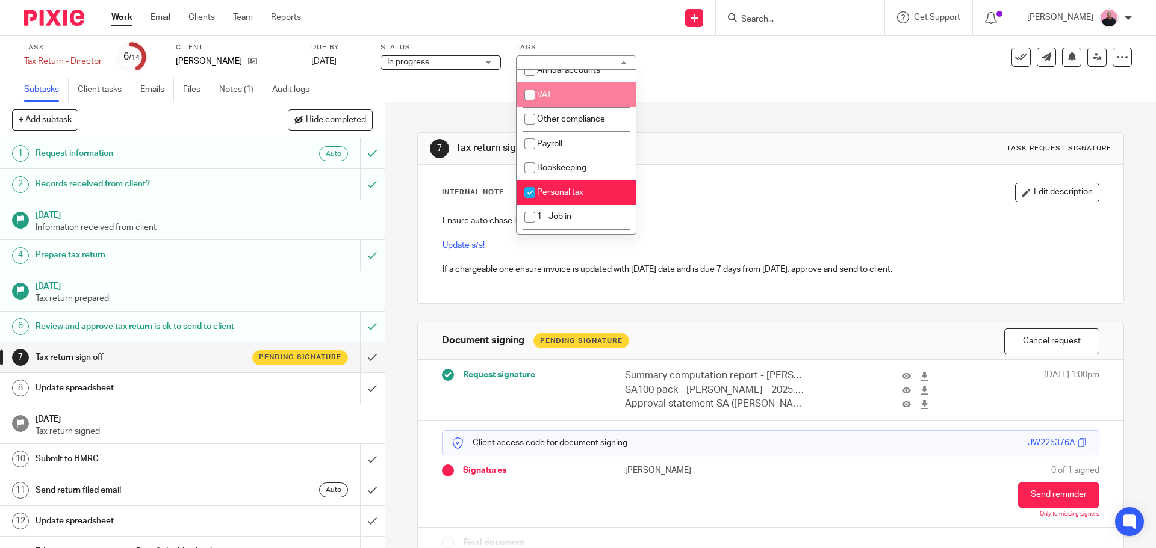
scroll to position [181, 0]
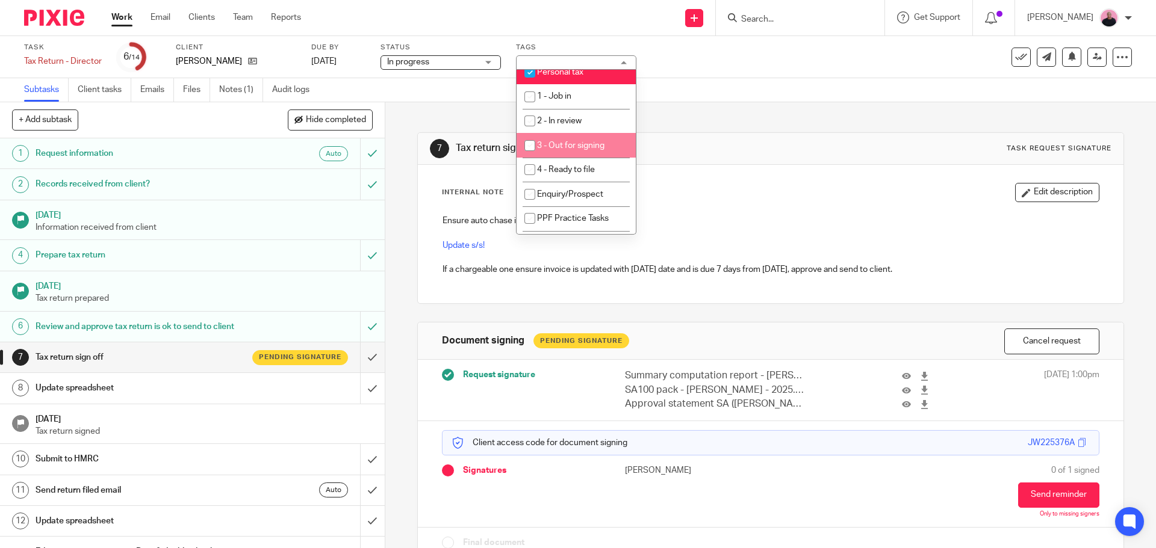
click at [526, 145] on input "checkbox" at bounding box center [529, 145] width 23 height 23
checkbox input "true"
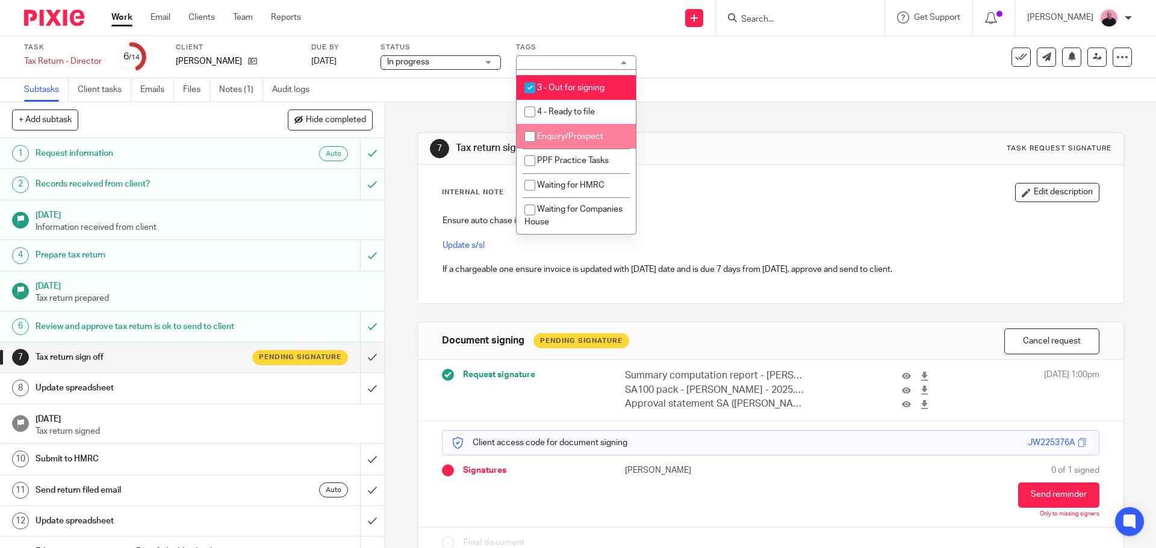
scroll to position [361, 0]
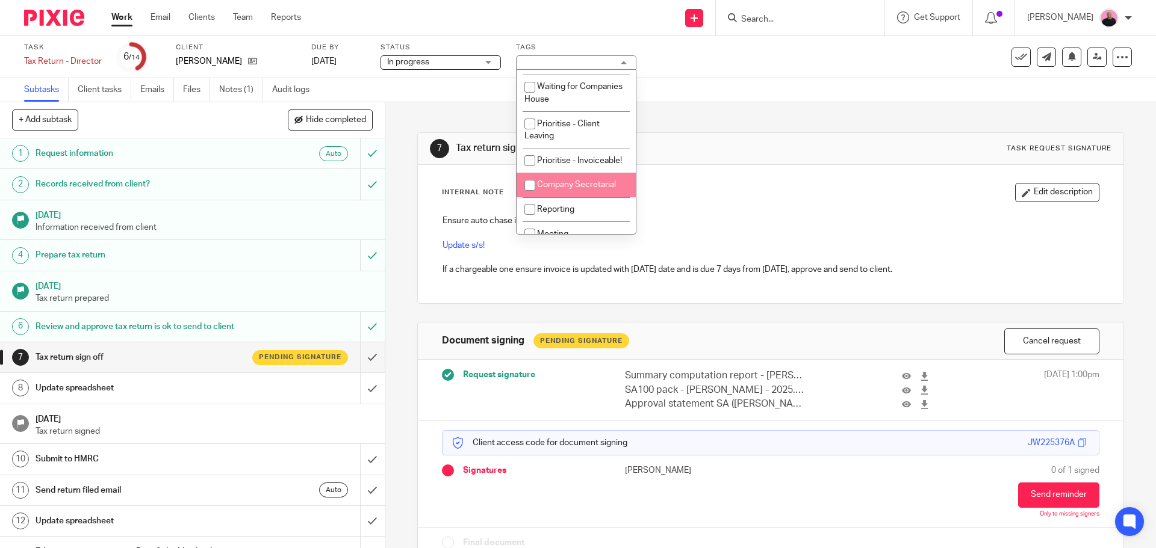
click at [252, 397] on div "Update spreadsheet" at bounding box center [192, 388] width 312 height 18
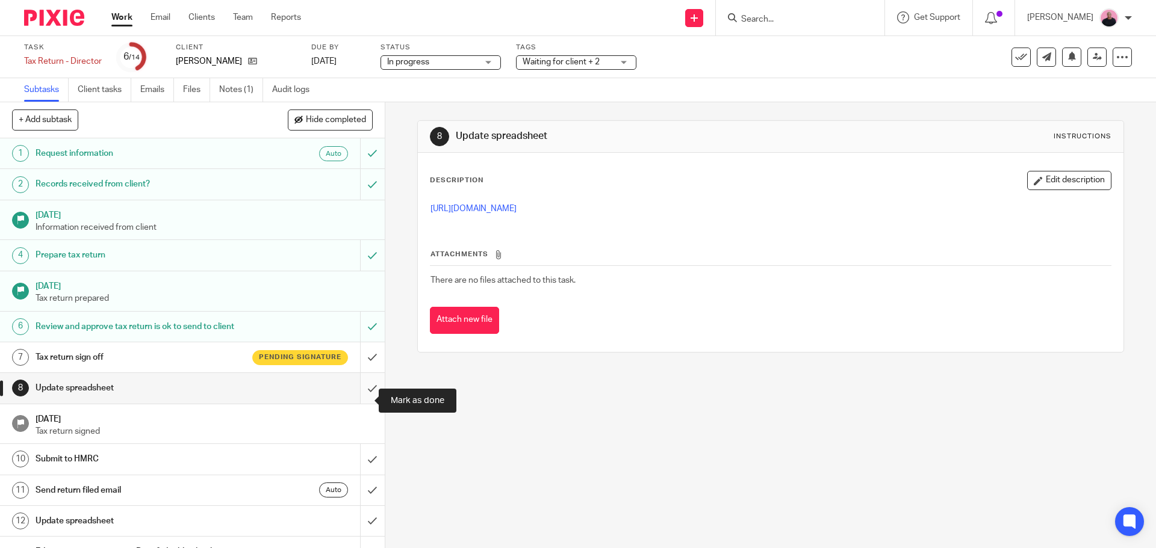
click at [359, 403] on input "submit" at bounding box center [192, 388] width 385 height 30
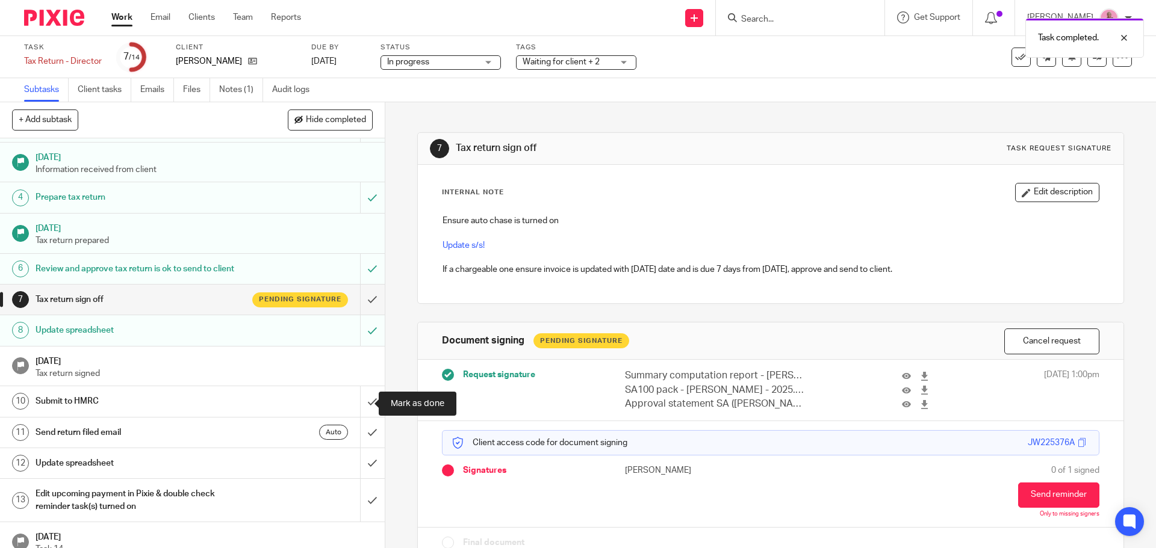
scroll to position [84, 0]
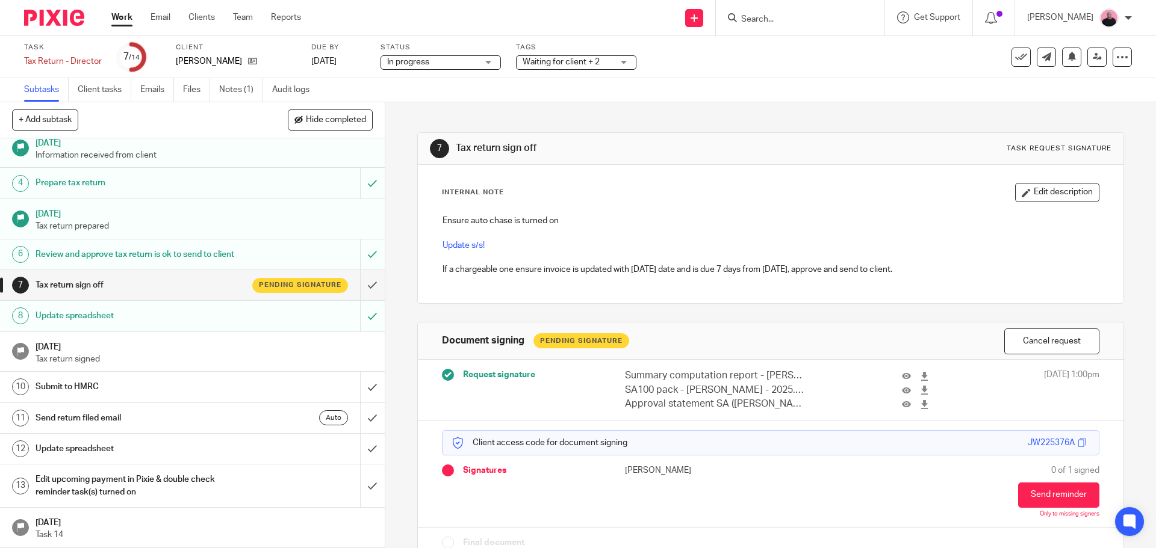
click at [203, 351] on h1 "[DATE]" at bounding box center [204, 345] width 337 height 15
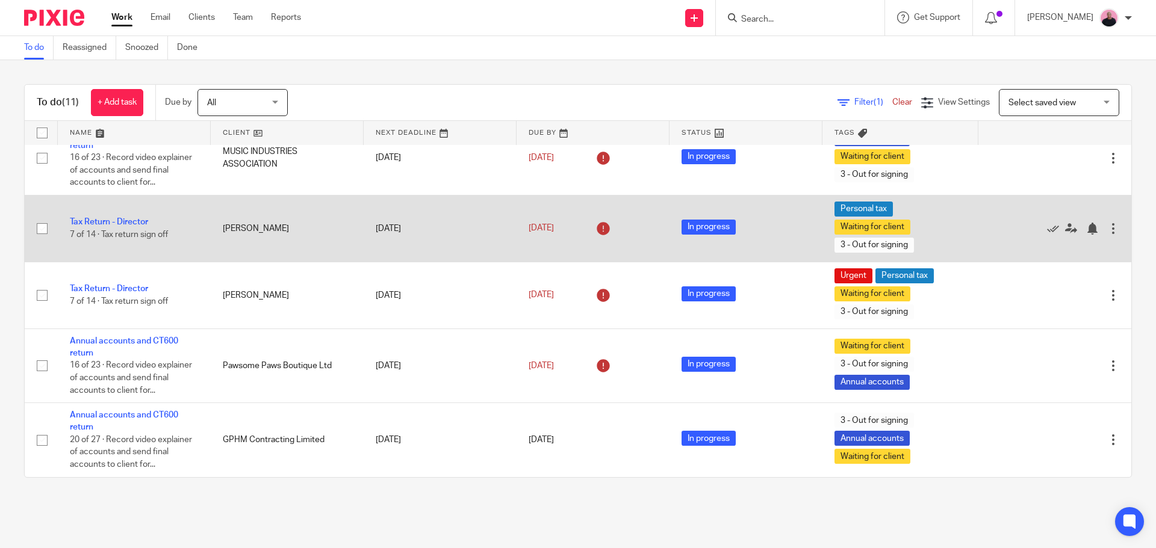
scroll to position [445, 0]
